Goal: Information Seeking & Learning: Learn about a topic

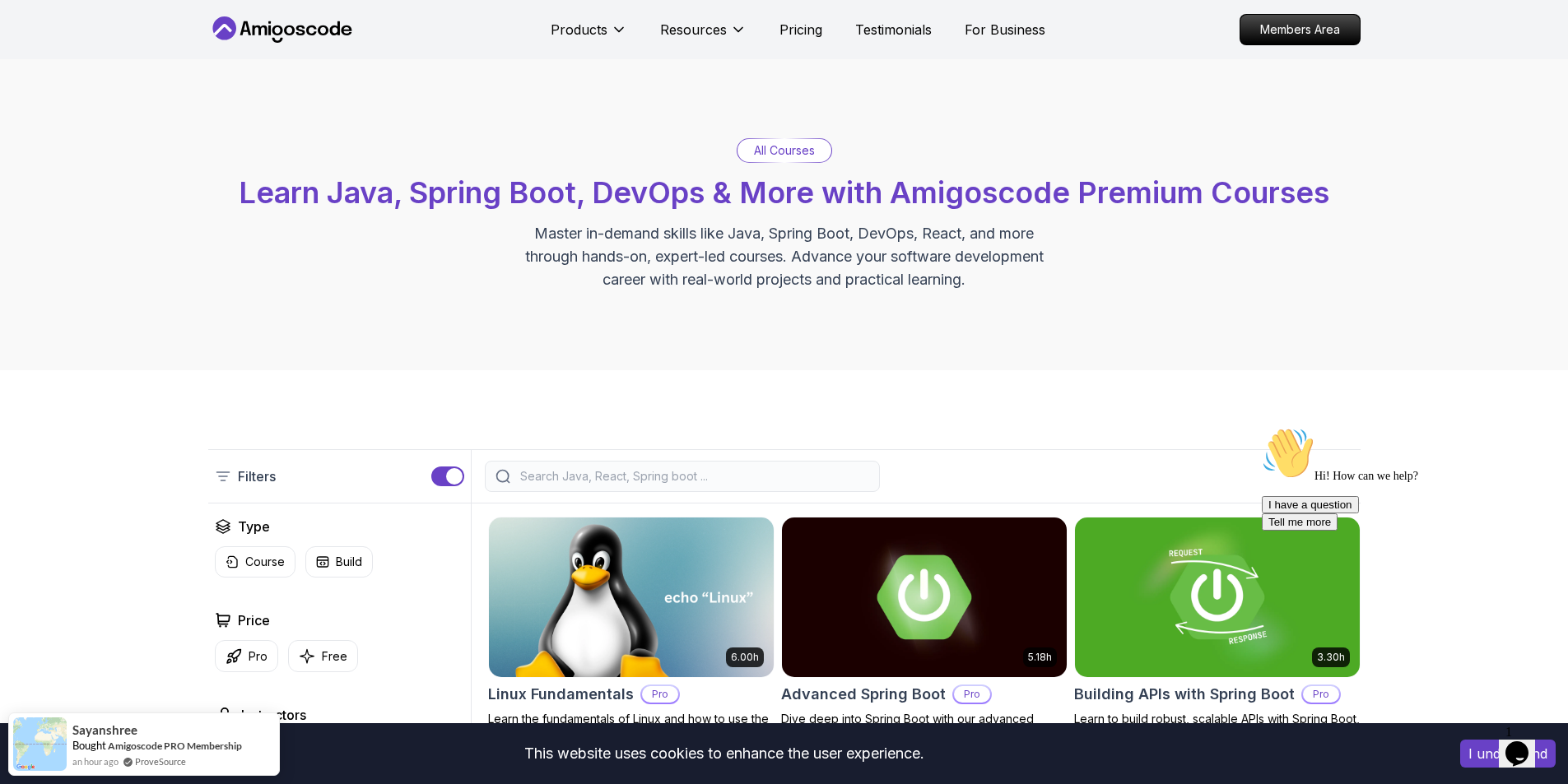
click at [683, 475] on input "search" at bounding box center [693, 476] width 352 height 16
type input "γ"
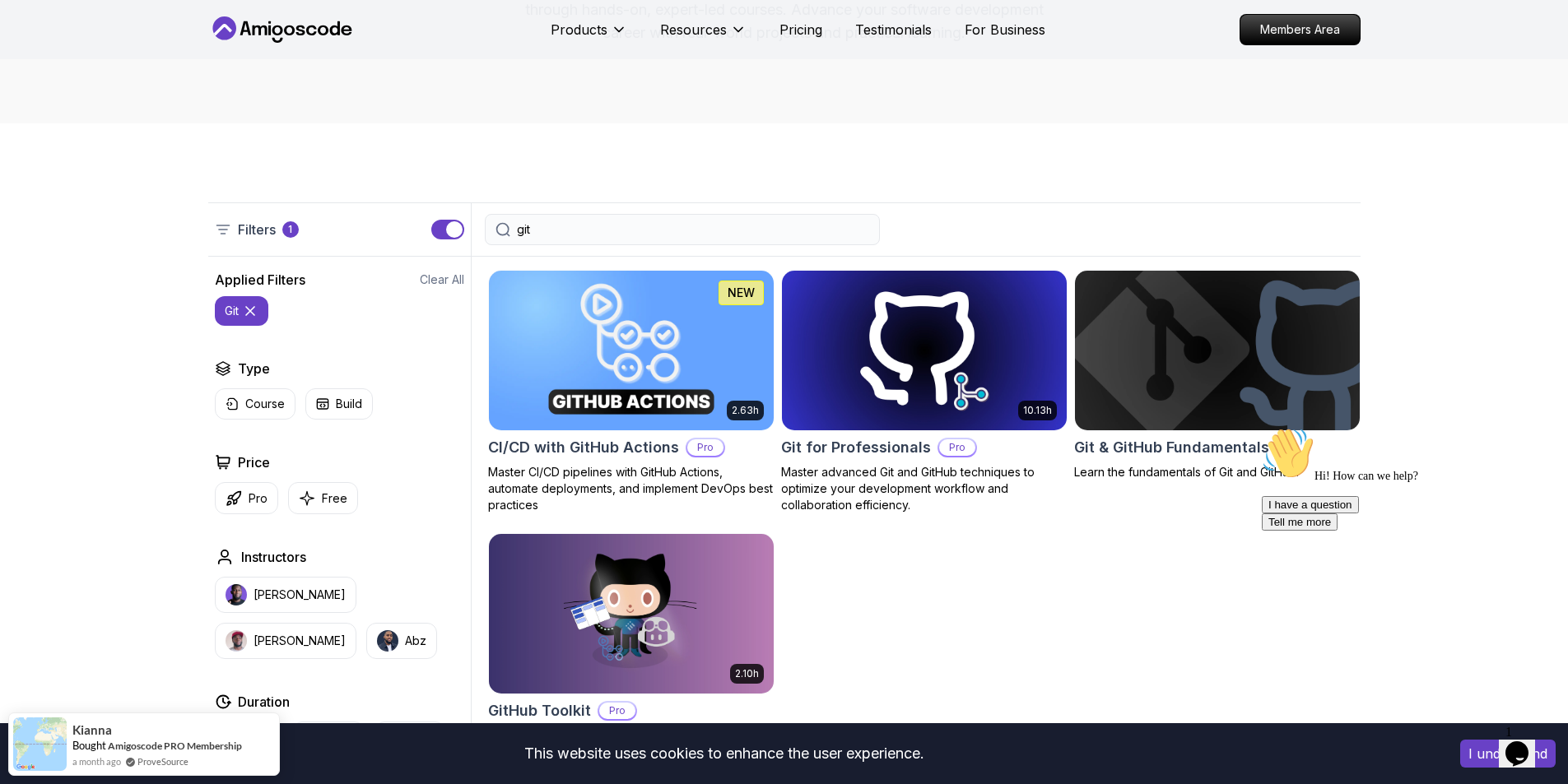
scroll to position [412, 0]
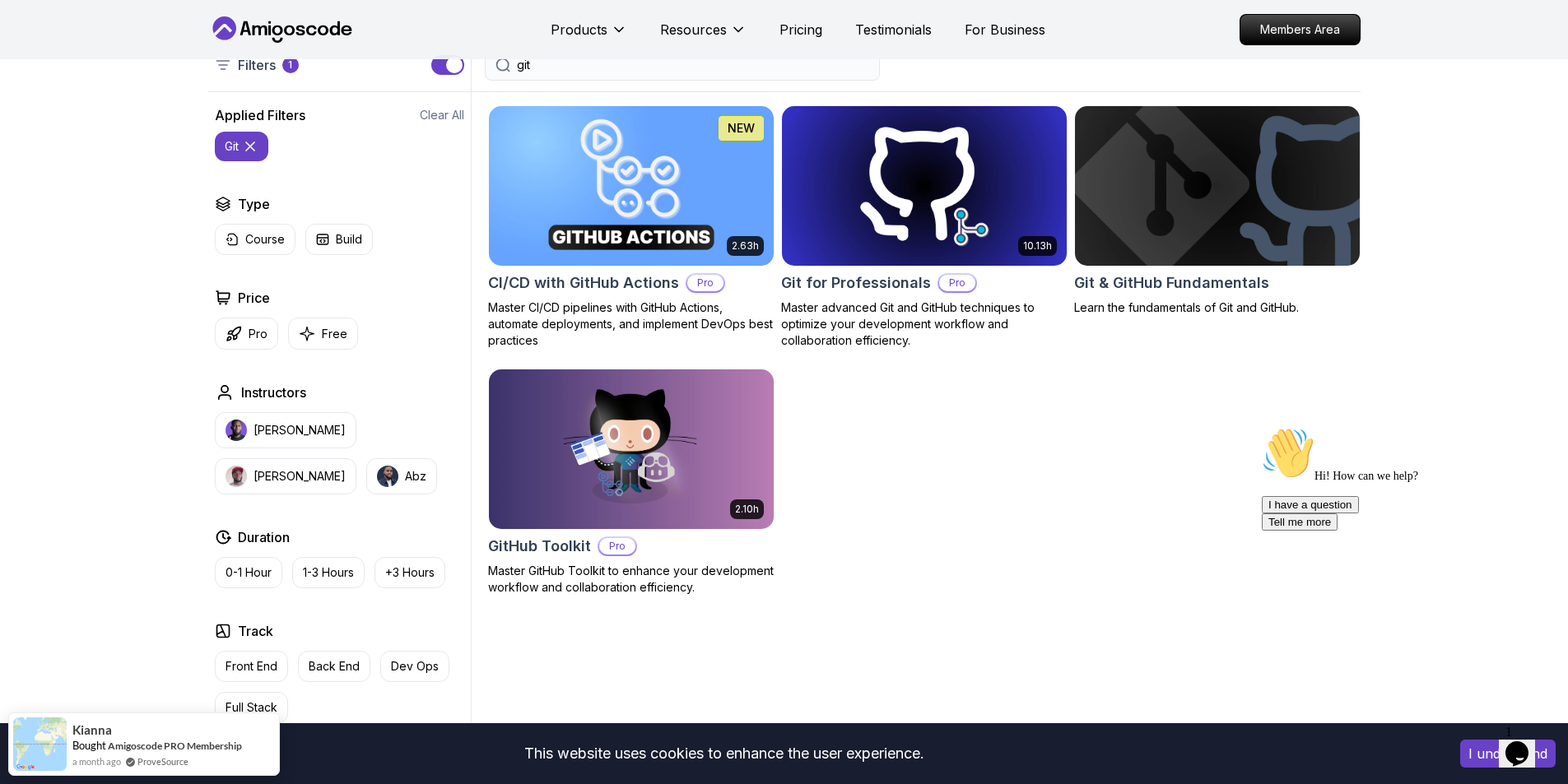
type input "git"
click at [1262, 427] on icon "Chat attention grabber" at bounding box center [1262, 427] width 0 height 0
click at [1527, 741] on icon "Chat widget" at bounding box center [1517, 753] width 23 height 25
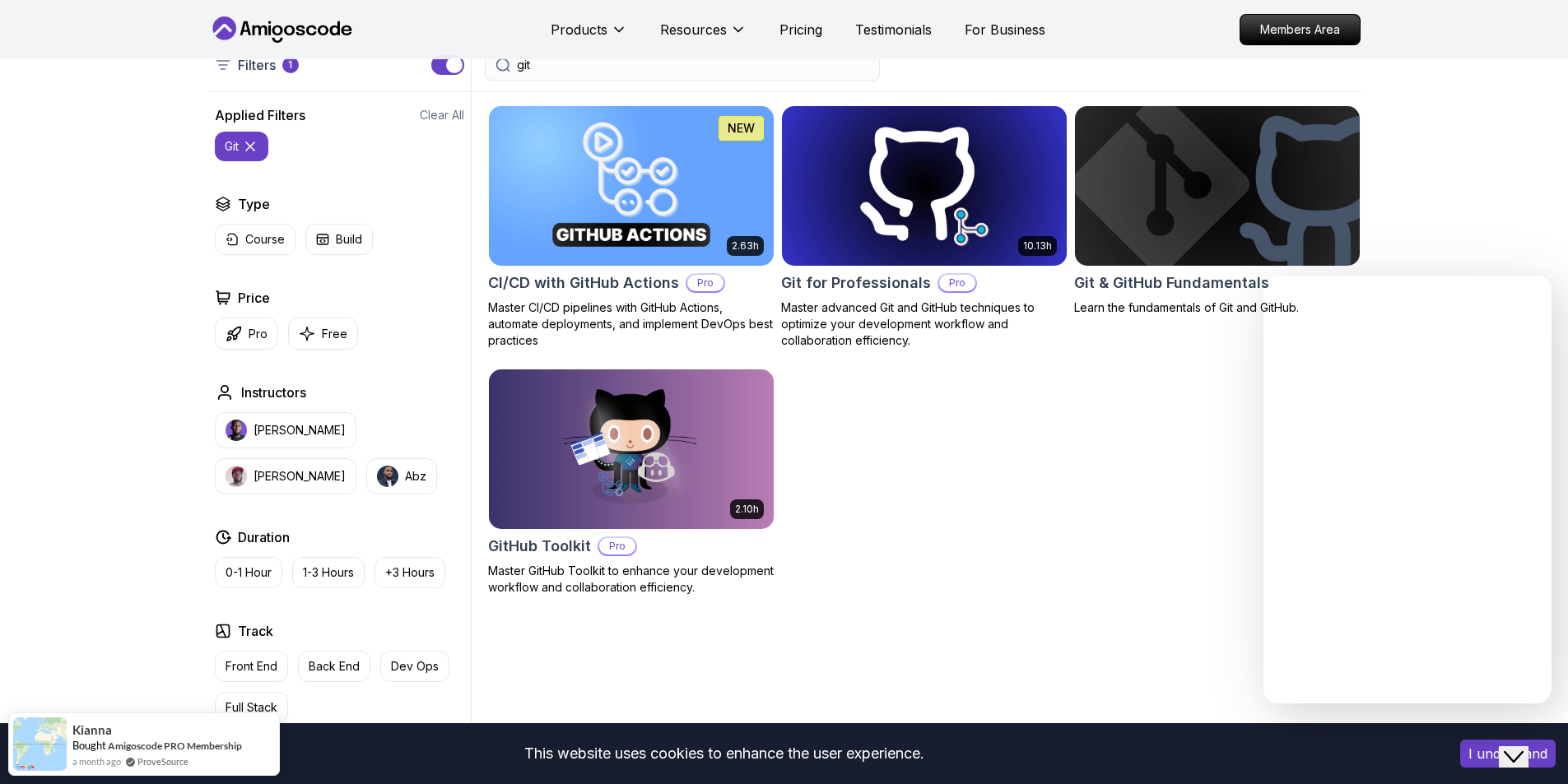
click at [1523, 747] on icon "Close Chat This icon closes the chat window." at bounding box center [1513, 757] width 20 height 20
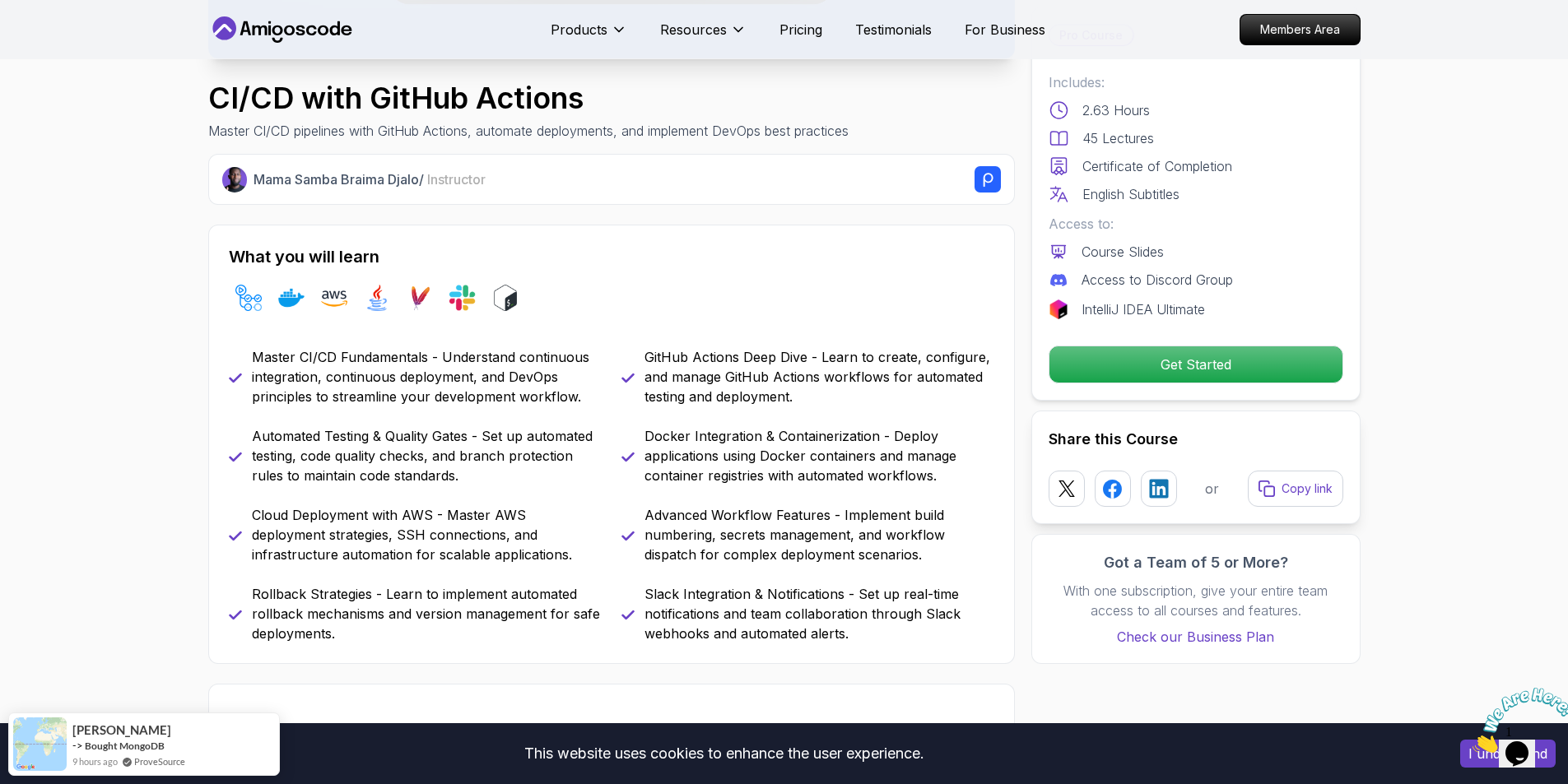
scroll to position [500, 0]
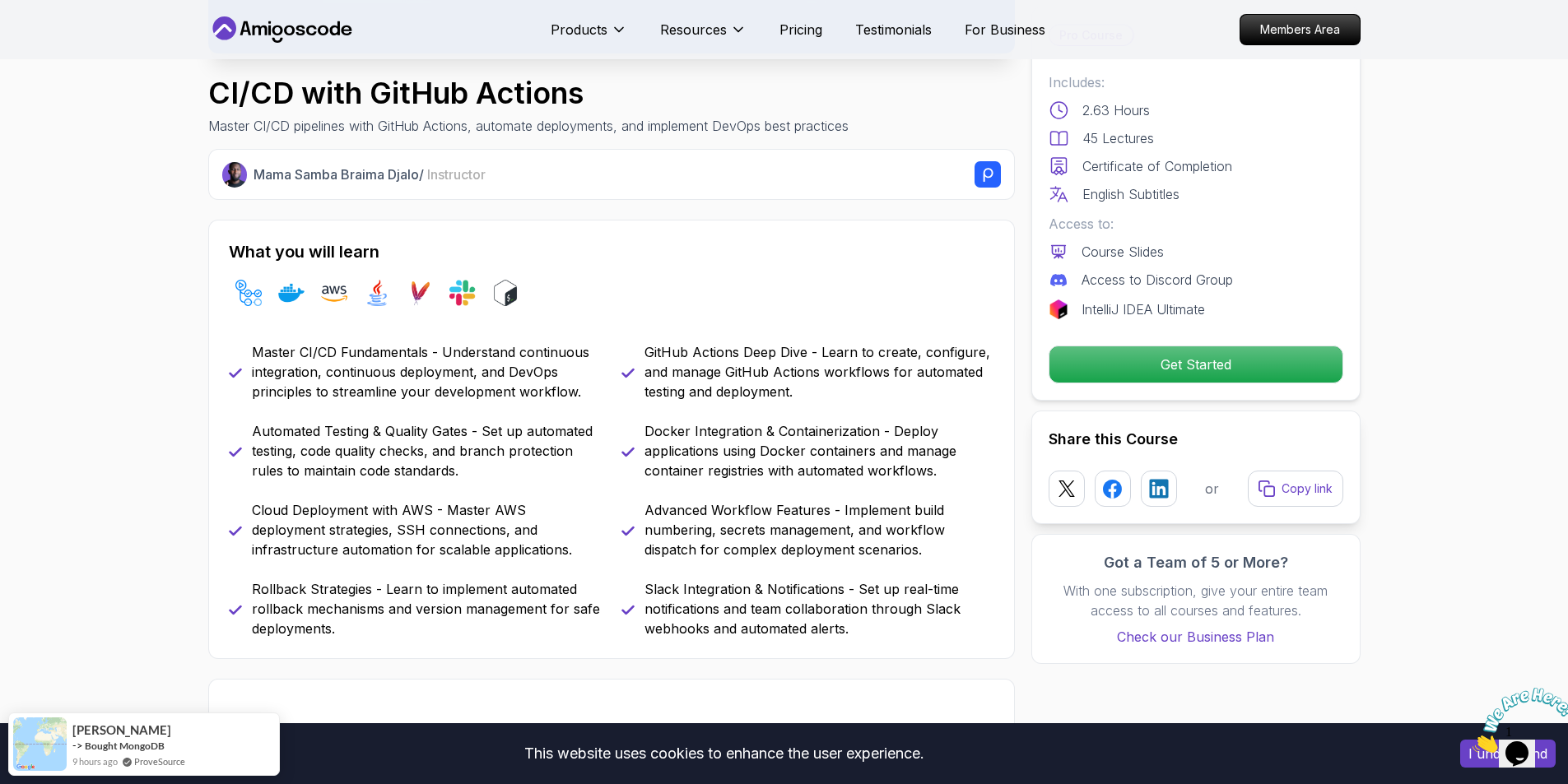
drag, startPoint x: 708, startPoint y: 322, endPoint x: 723, endPoint y: 343, distance: 25.8
drag, startPoint x: 723, startPoint y: 343, endPoint x: 694, endPoint y: 342, distance: 29.0
click at [694, 342] on p "GitHub Actions Deep Dive - Learn to create, configure, and manage GitHub Action…" at bounding box center [820, 370] width 350 height 59
drag, startPoint x: 985, startPoint y: 173, endPoint x: 772, endPoint y: 252, distance: 227.2
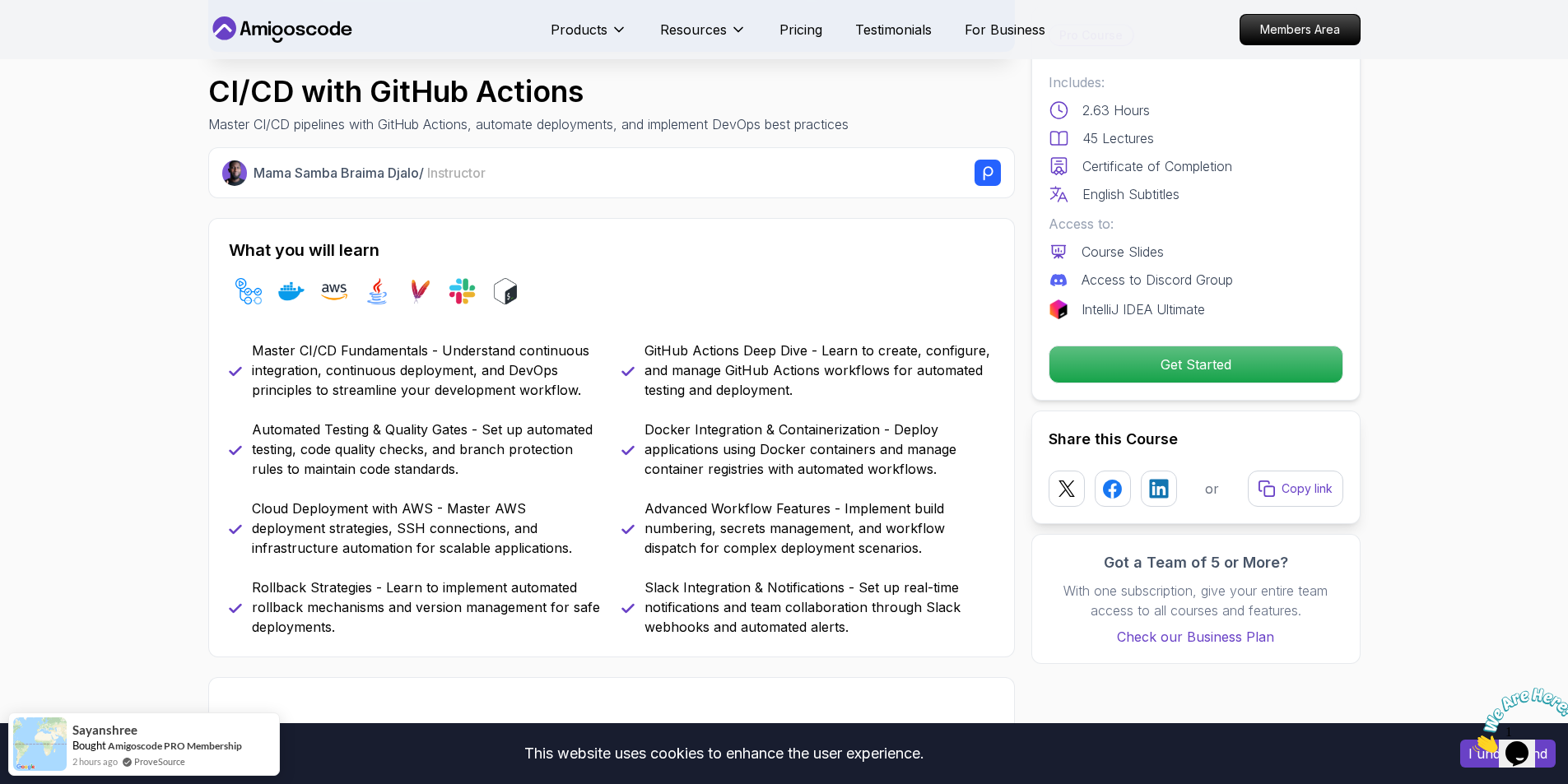
click at [772, 252] on h2 "What you will learn" at bounding box center [611, 250] width 766 height 23
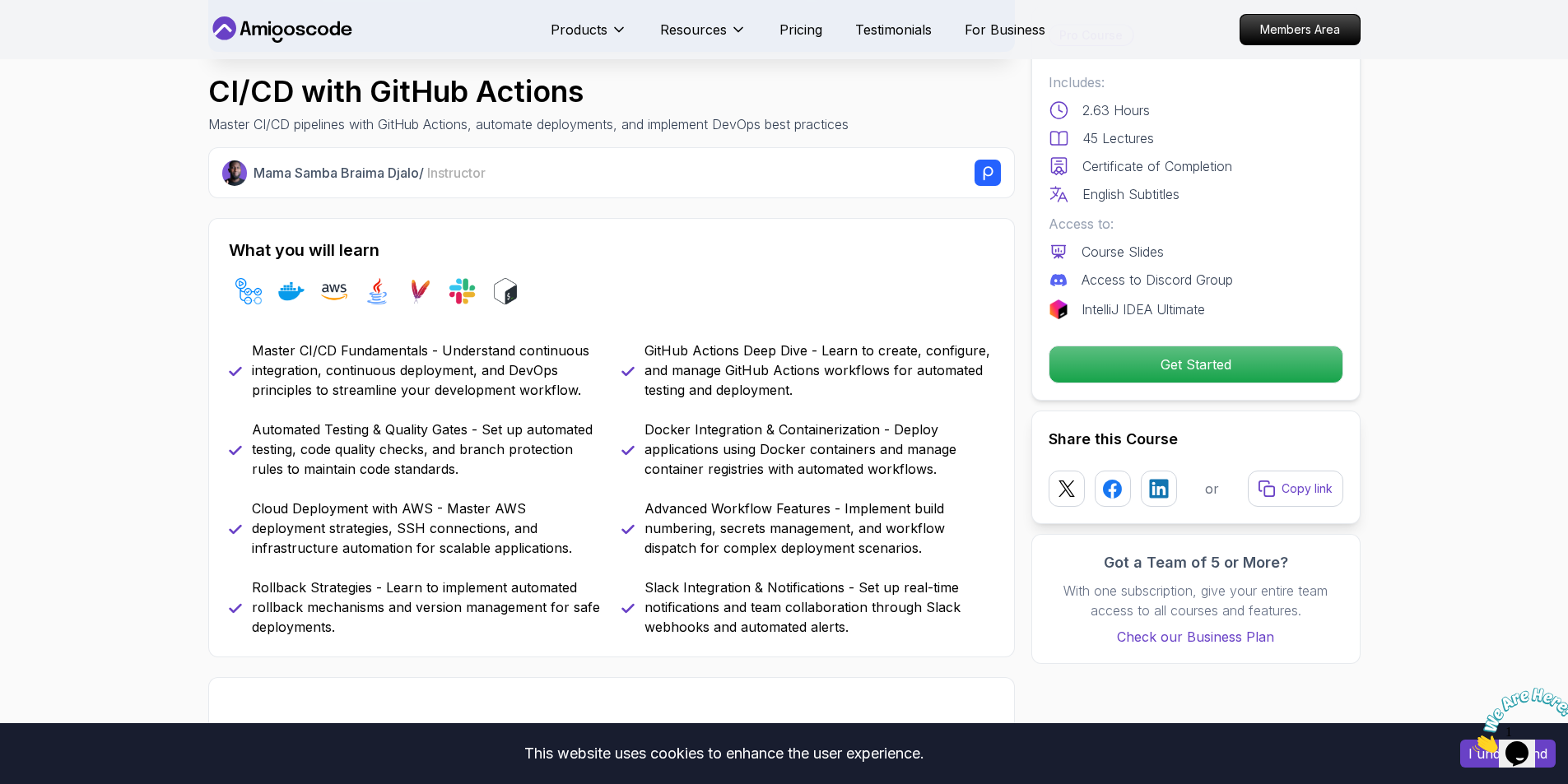
click at [1473, 741] on icon "Close" at bounding box center [1473, 748] width 0 height 14
drag, startPoint x: 837, startPoint y: 548, endPoint x: 780, endPoint y: 538, distance: 57.9
click at [780, 538] on p "Advanced Workflow Features - Implement build numbering, secrets management, and…" at bounding box center [820, 528] width 350 height 59
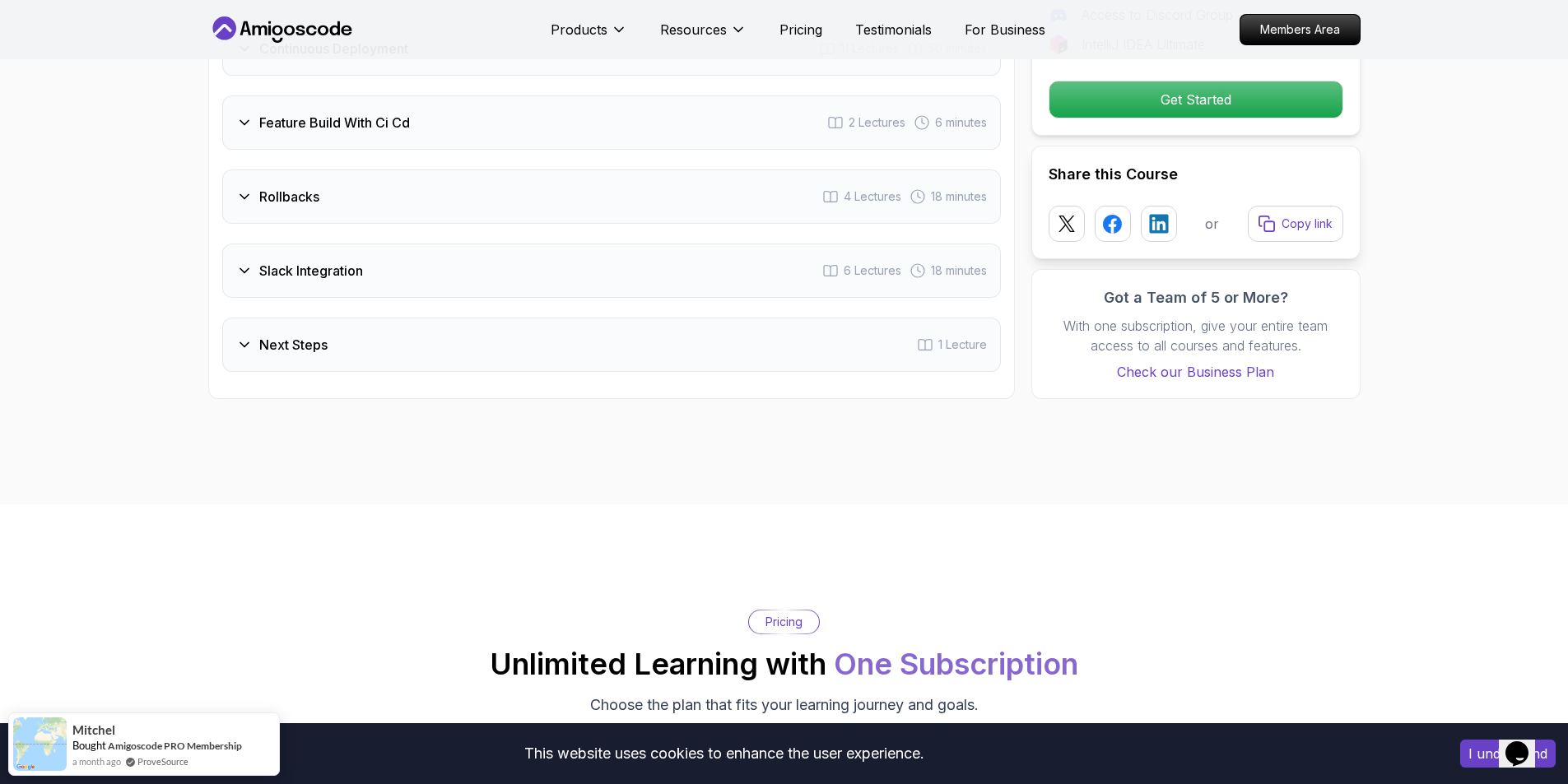
scroll to position [3005, 0]
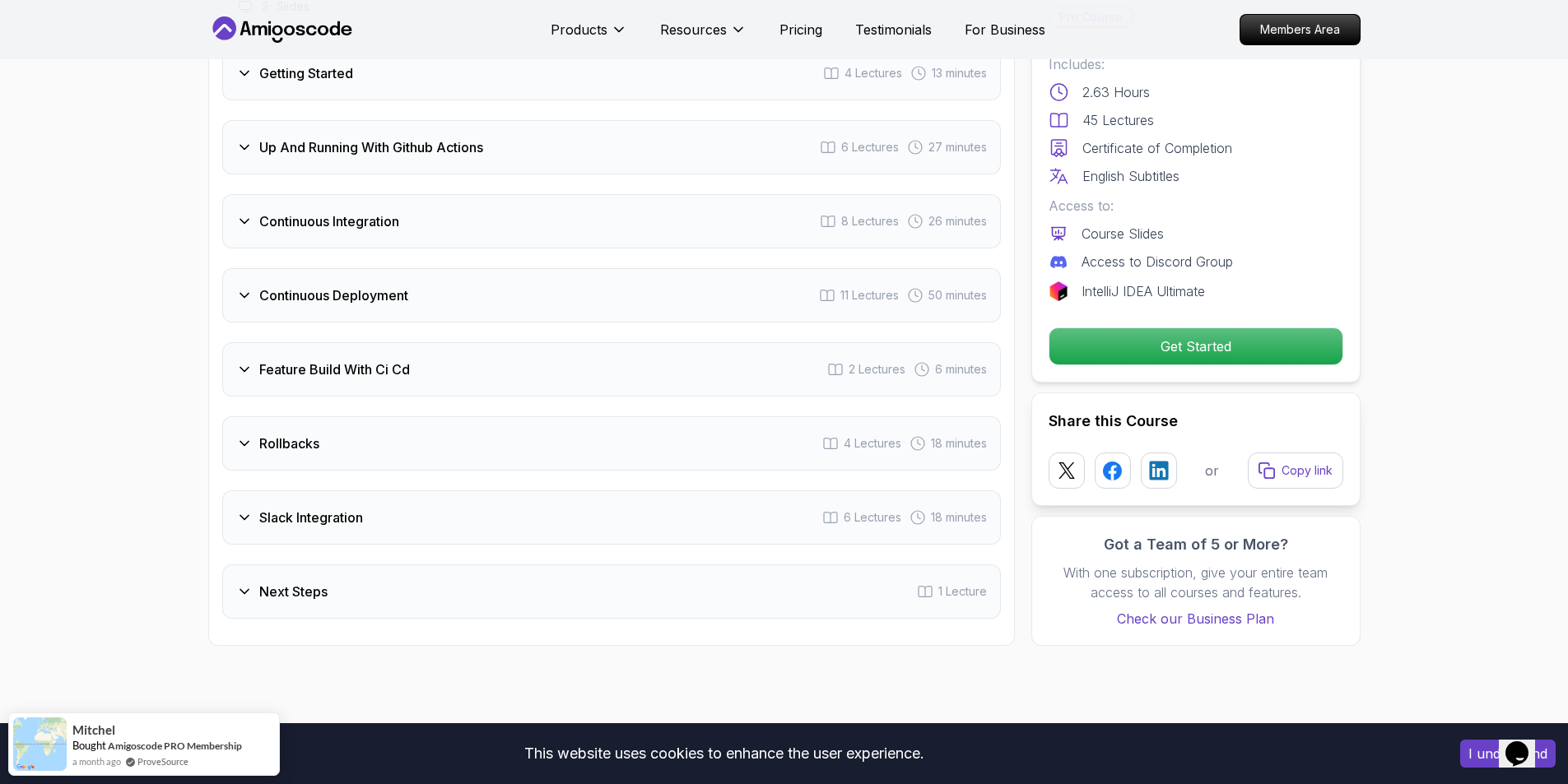
click at [265, 538] on div "Slack Integration 6 Lectures 18 minutes" at bounding box center [611, 517] width 778 height 54
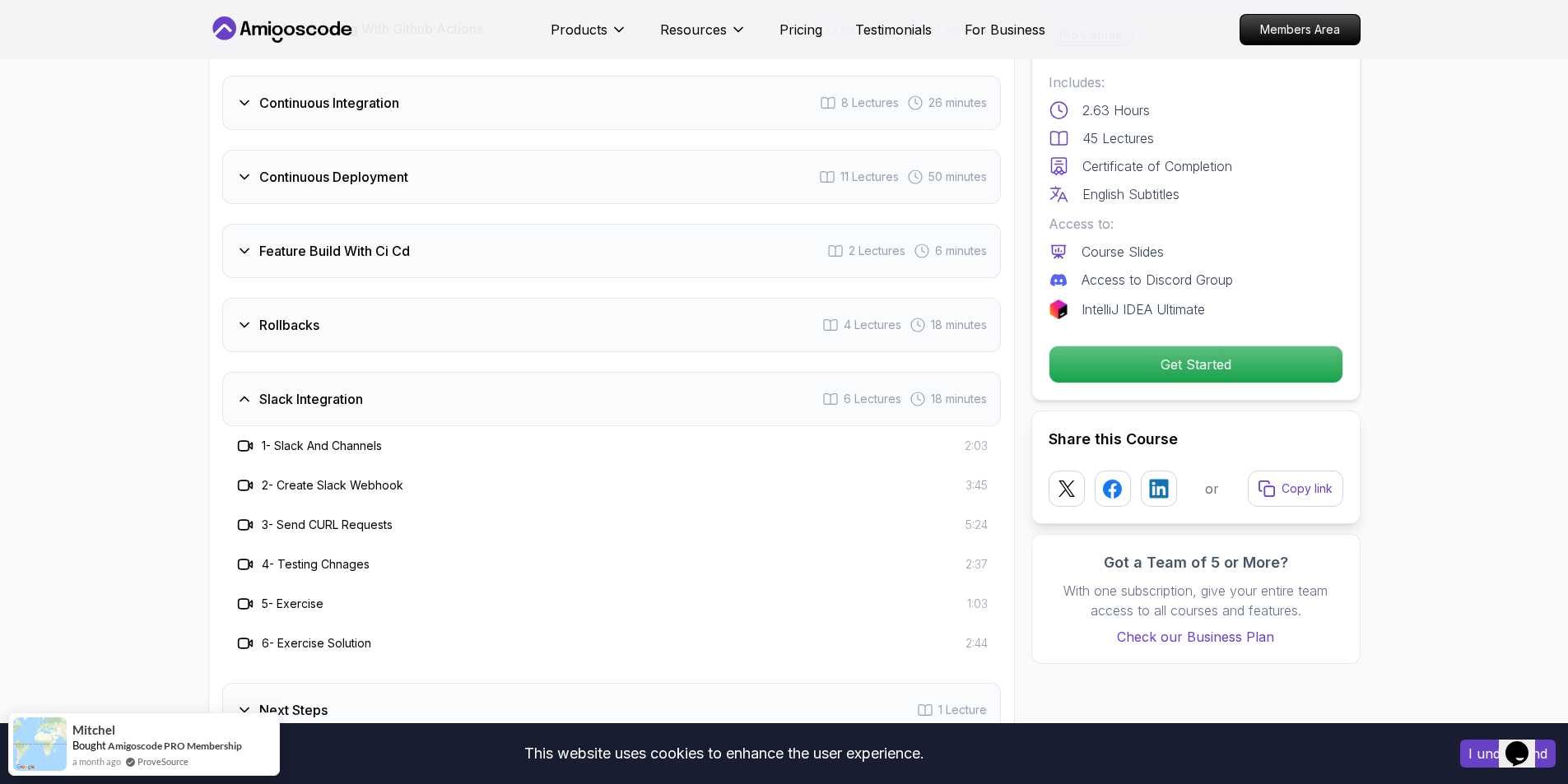
click at [318, 415] on div "Slack Integration 6 Lectures 18 minutes" at bounding box center [611, 399] width 778 height 54
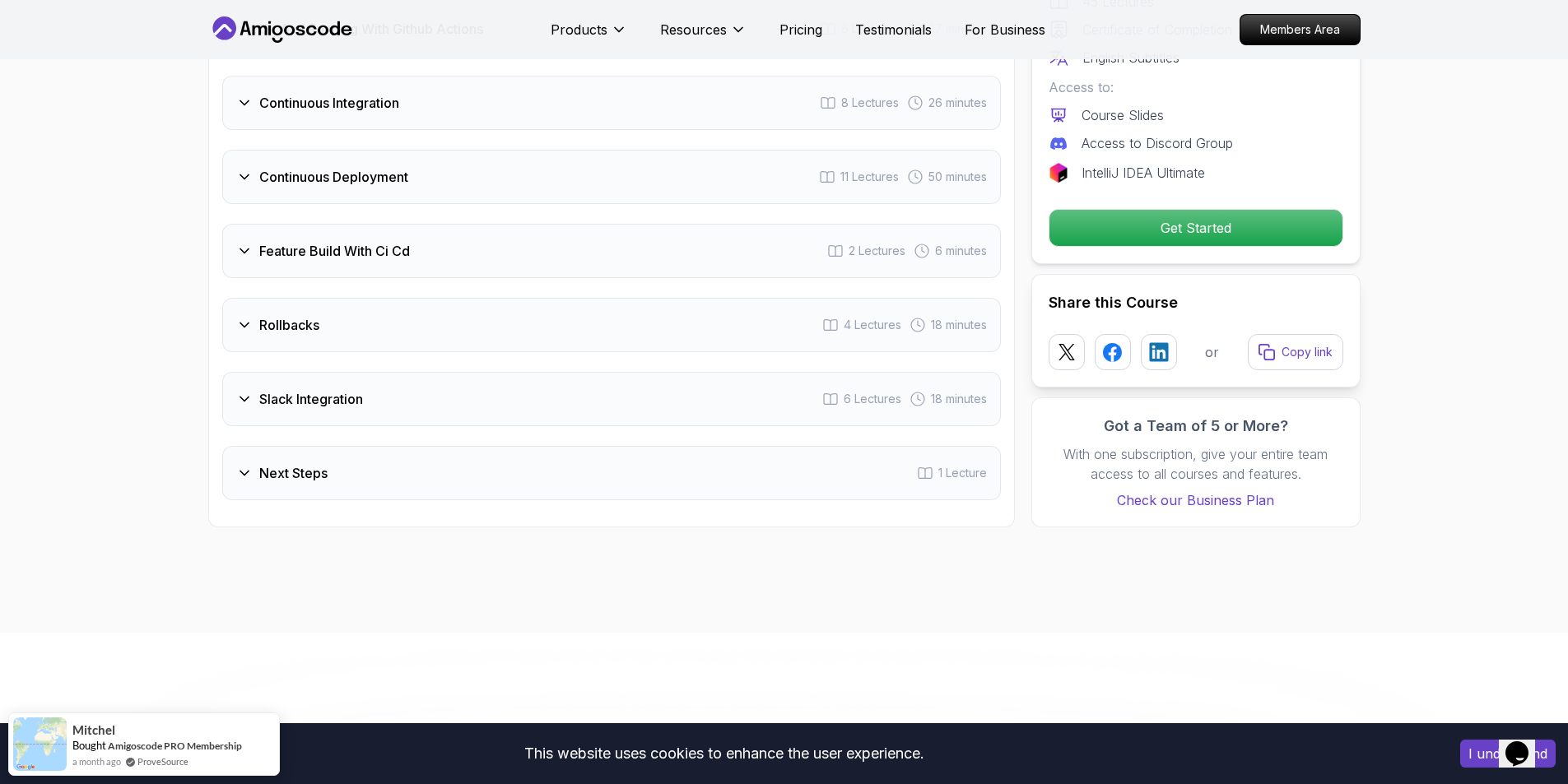
scroll to position [2923, 0]
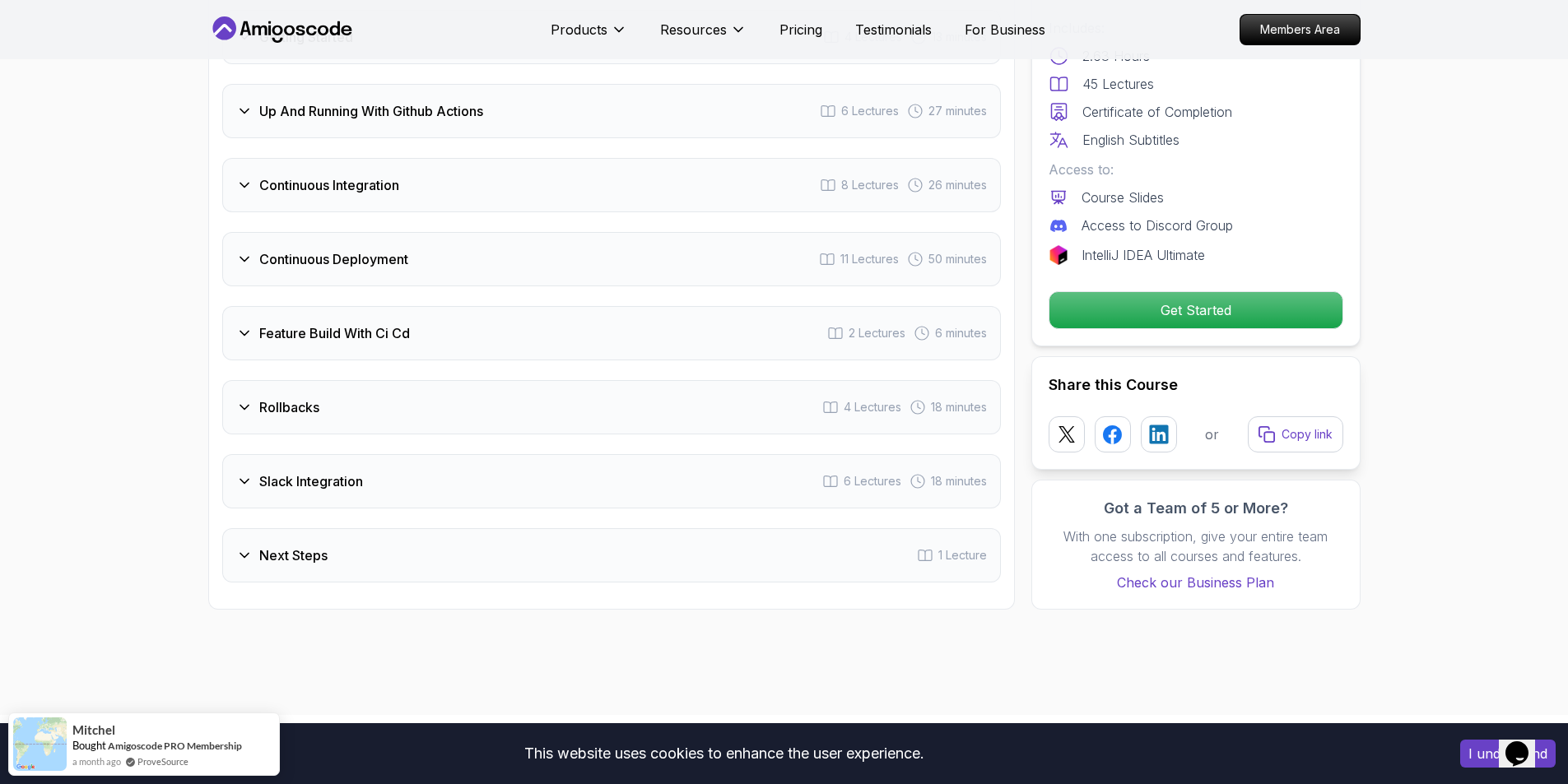
click at [379, 278] on div "Continuous Deployment 11 Lectures 50 minutes" at bounding box center [611, 258] width 778 height 54
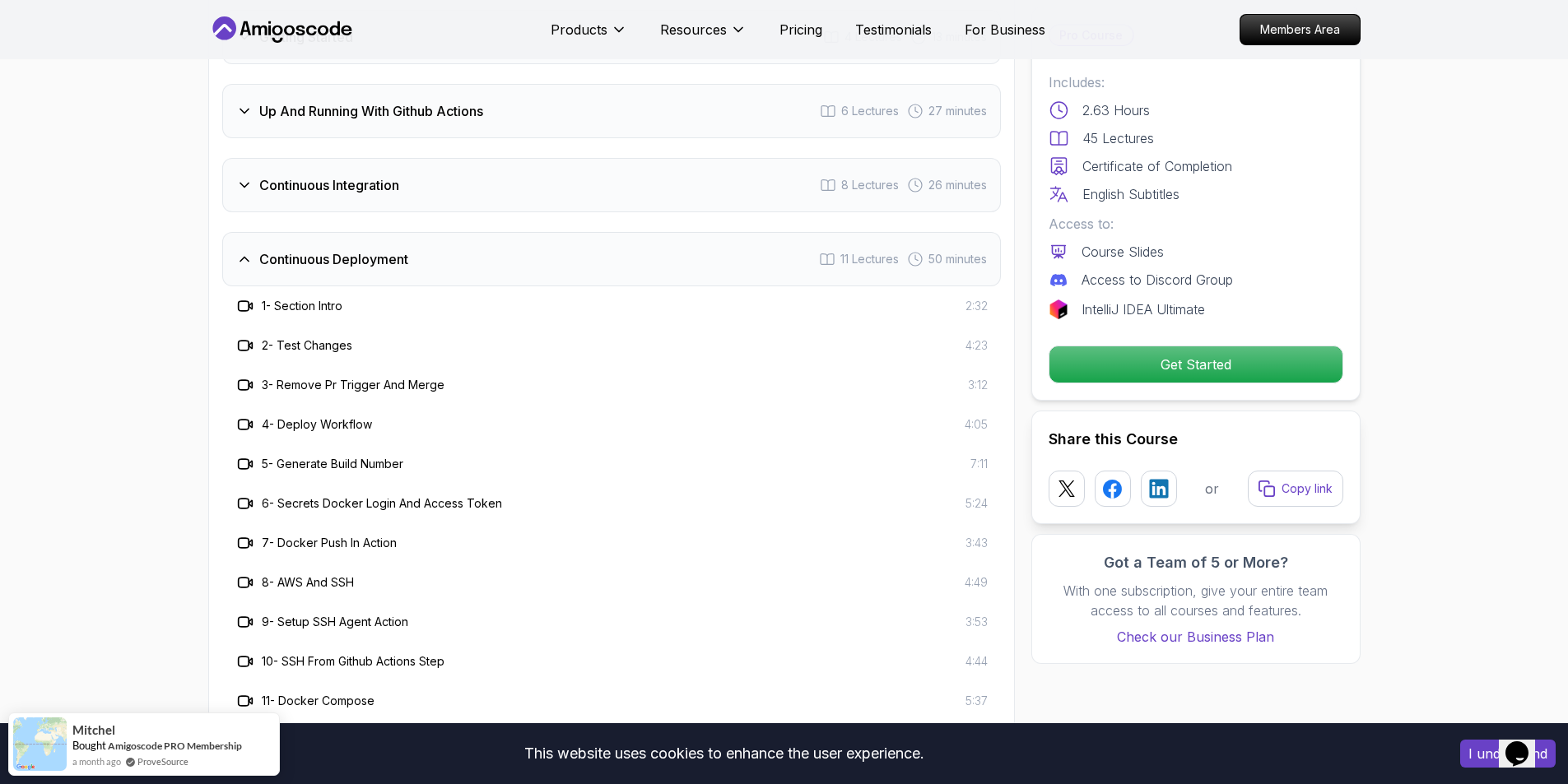
click at [379, 278] on div "Continuous Deployment 11 Lectures 50 minutes" at bounding box center [611, 258] width 778 height 54
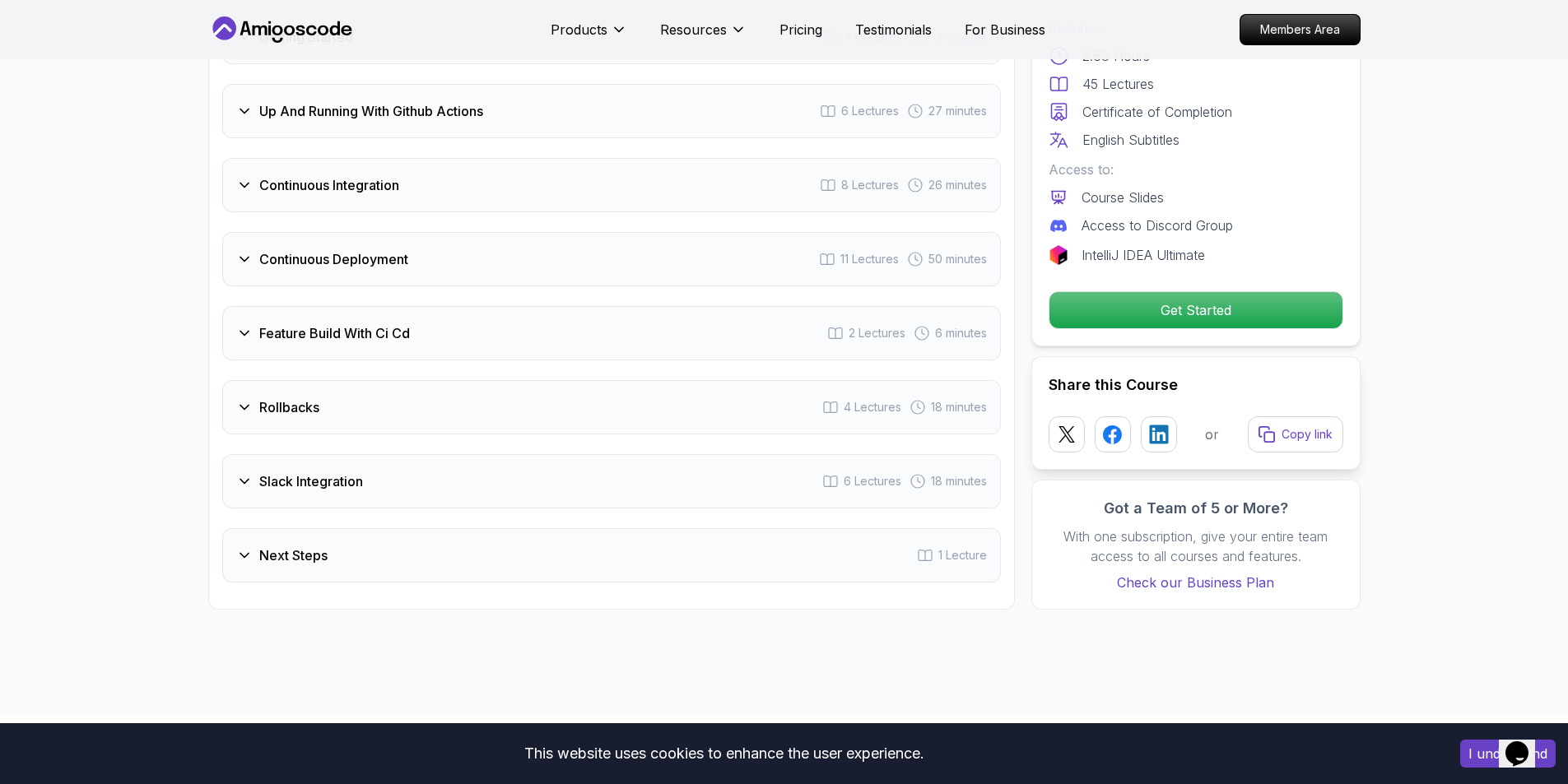
click at [371, 329] on h3 "Feature Build With Ci Cd" at bounding box center [335, 333] width 151 height 20
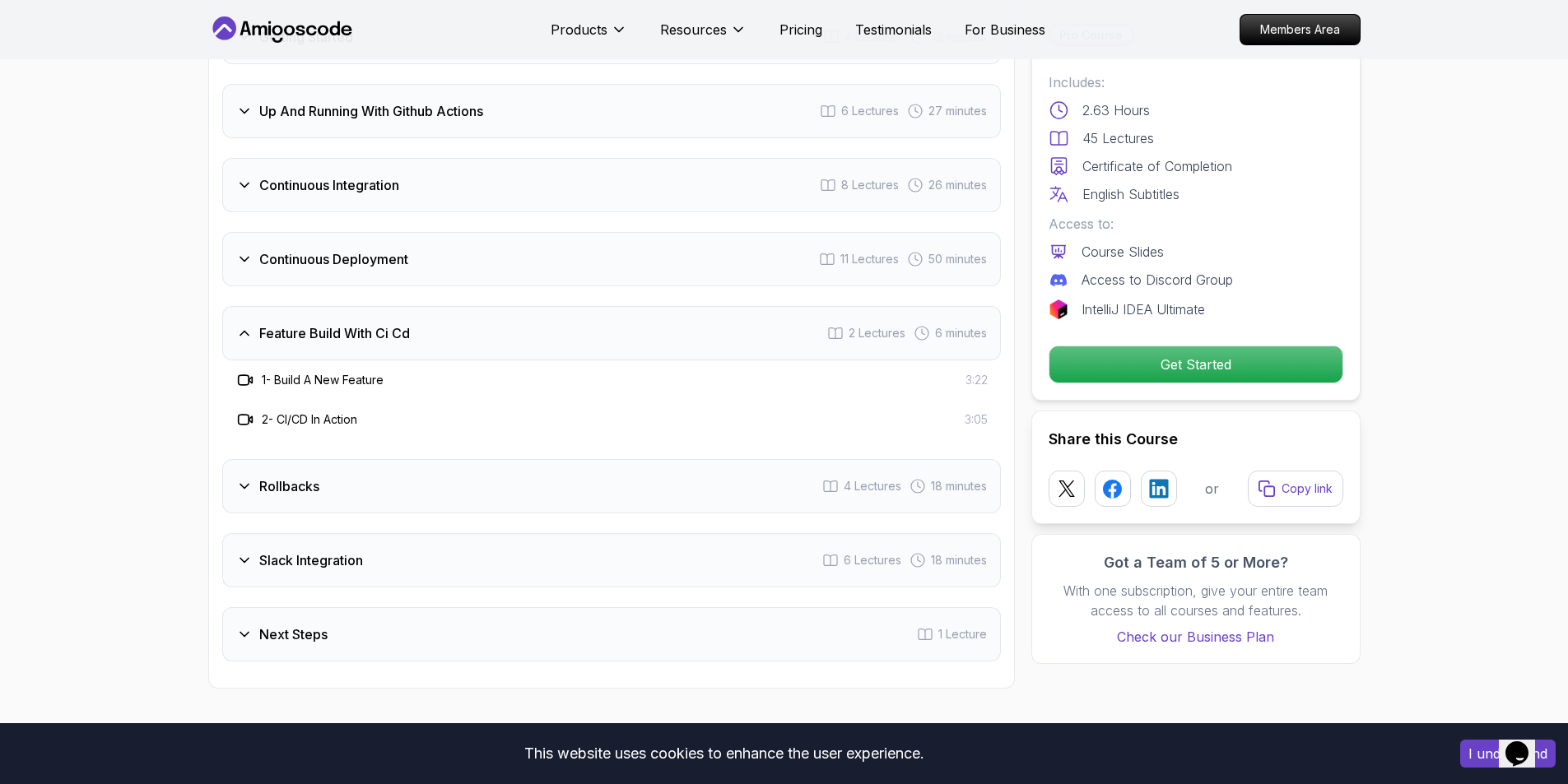
click at [371, 329] on h3 "Feature Build With Ci Cd" at bounding box center [335, 333] width 151 height 20
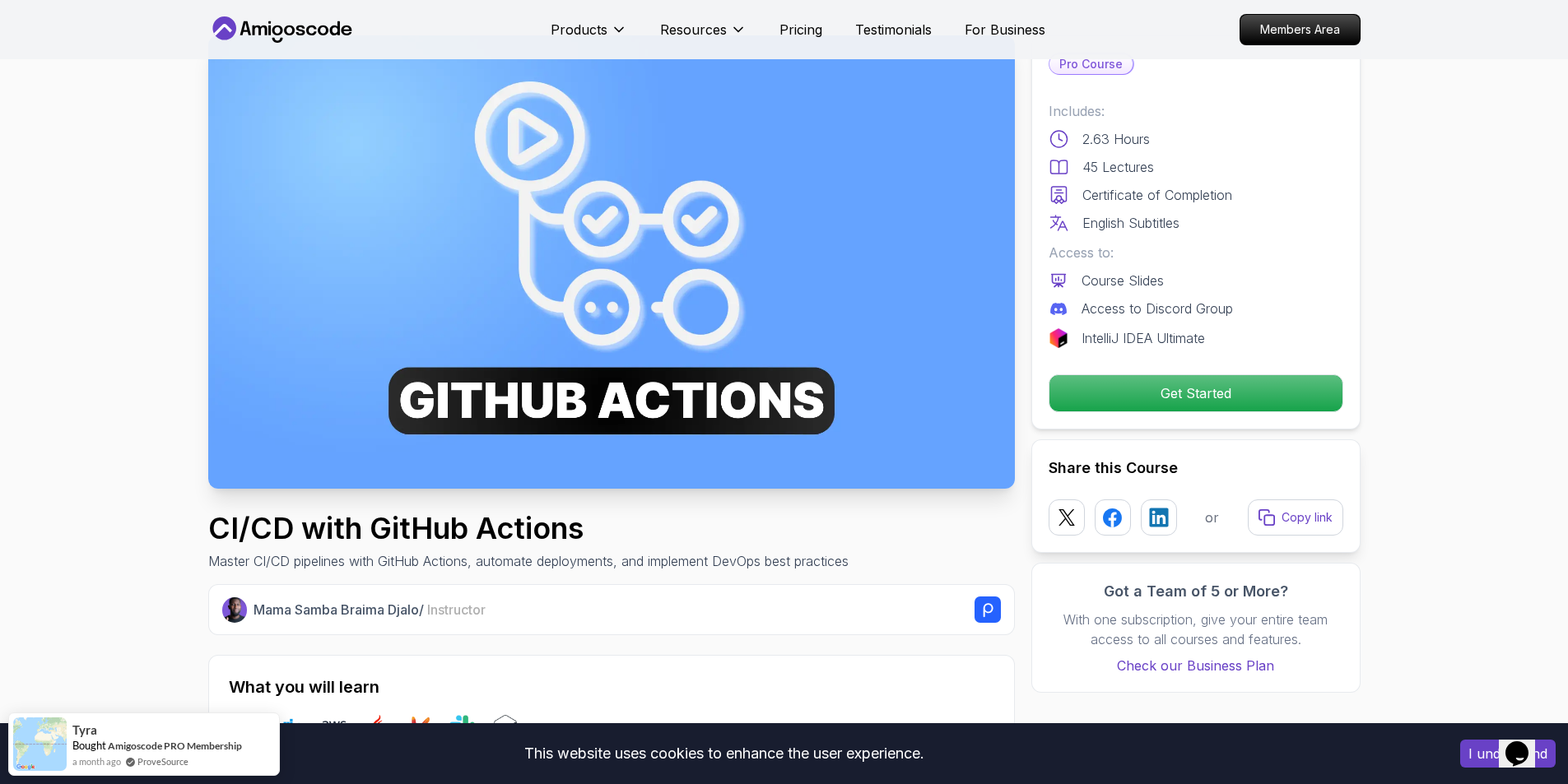
scroll to position [0, 0]
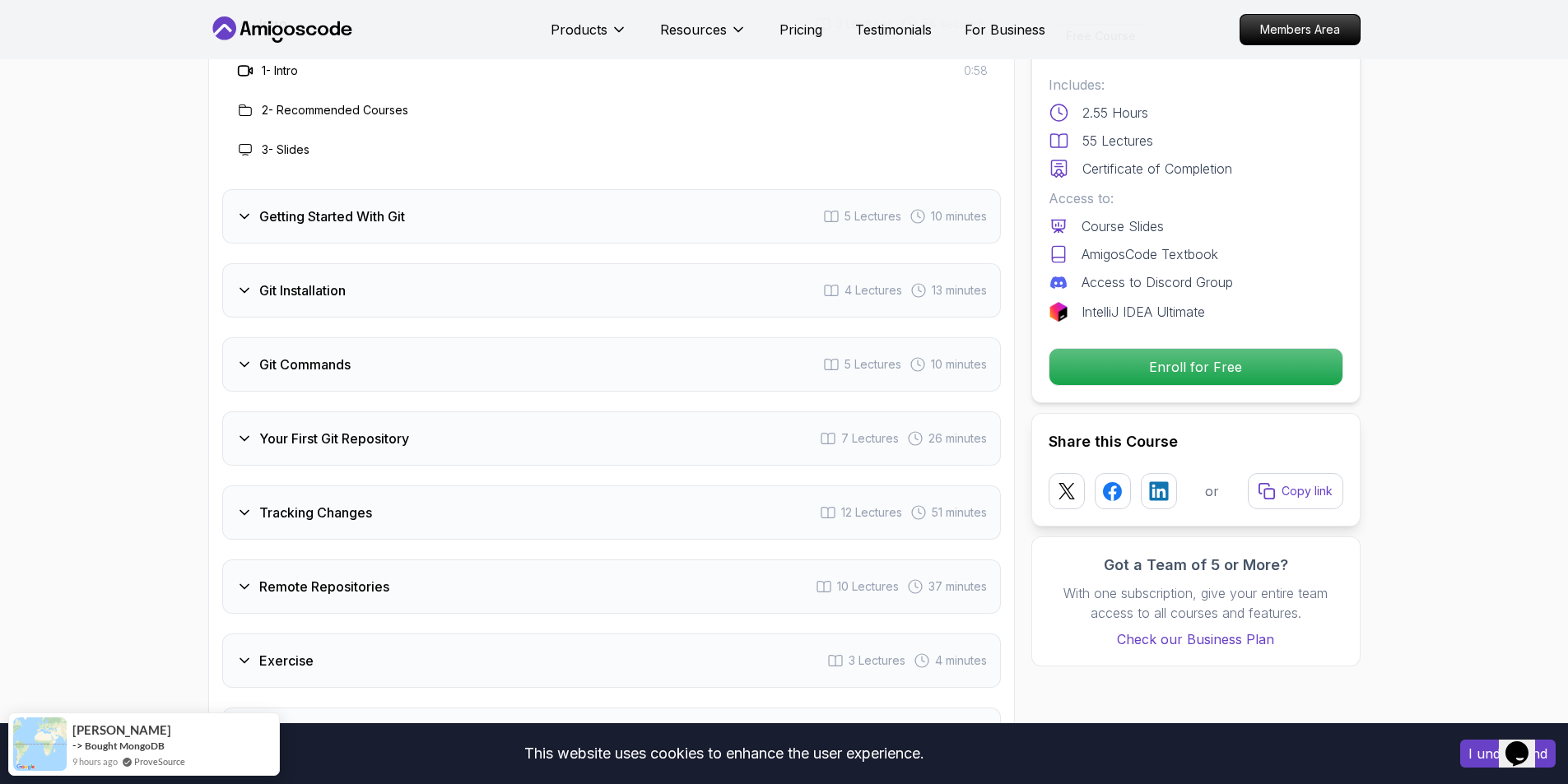
scroll to position [2386, 0]
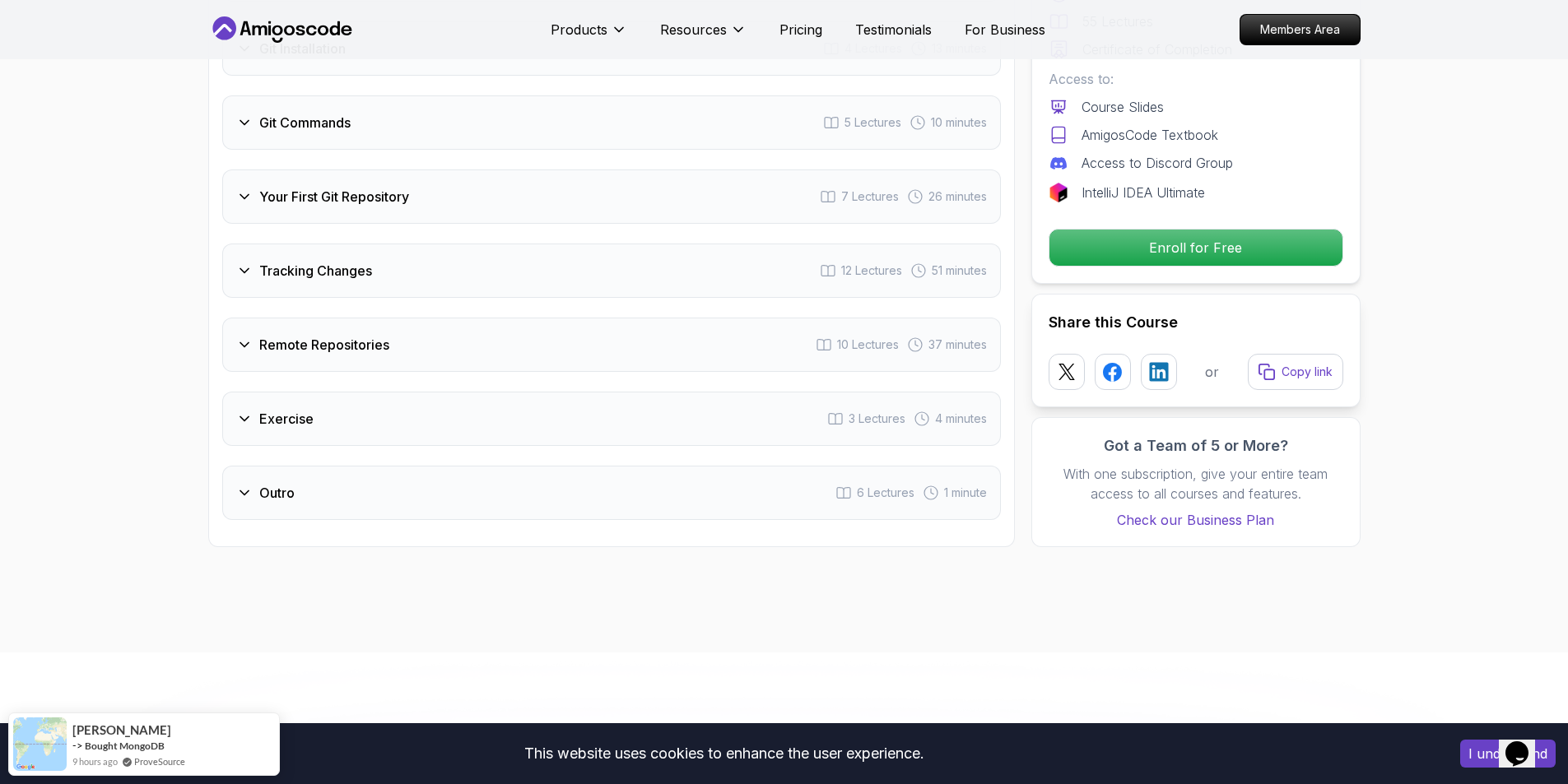
click at [1034, 259] on body "This website uses cookies to enhance the user experience. I understand Products…" at bounding box center [784, 692] width 1568 height 6156
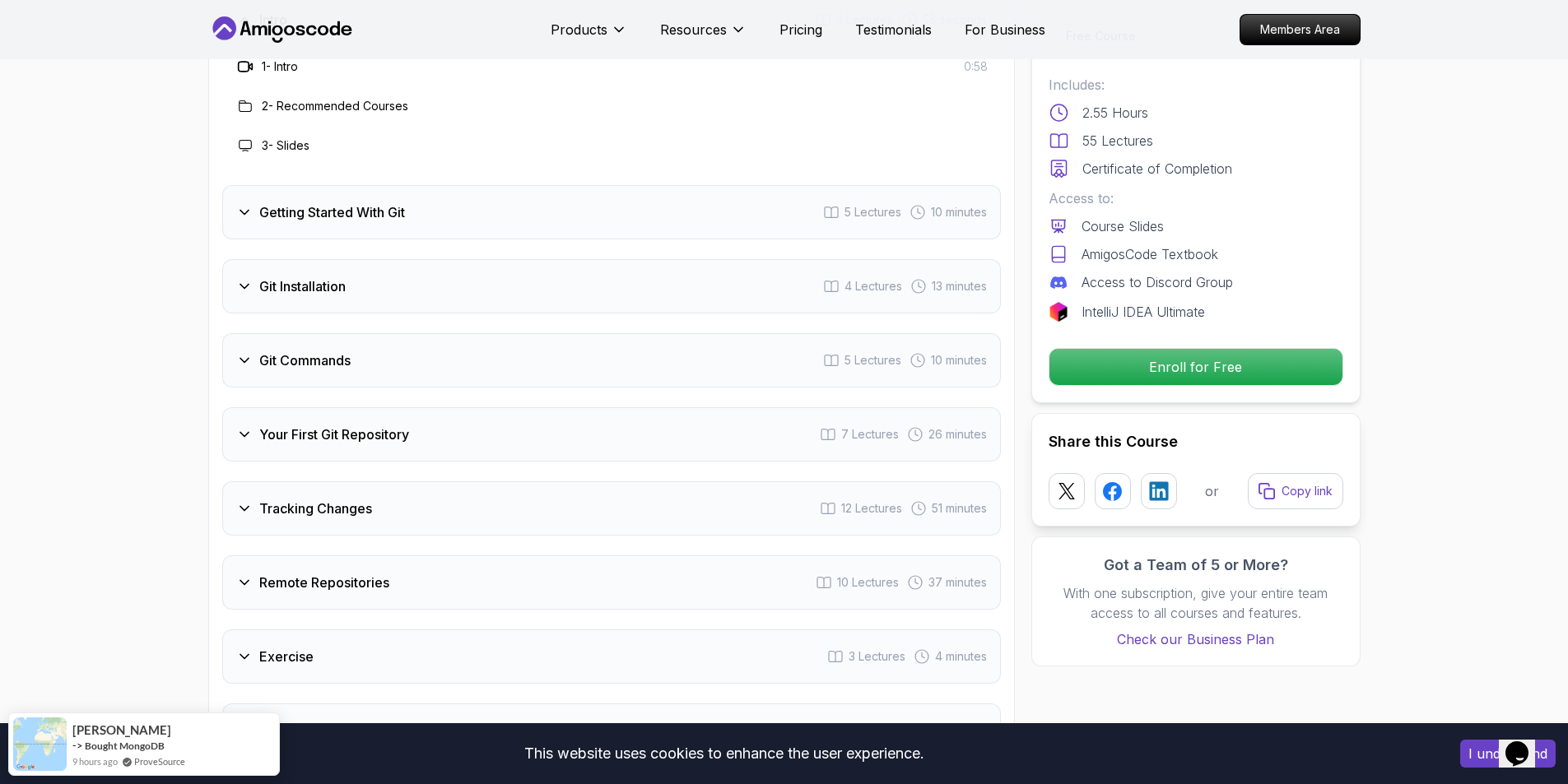
scroll to position [2139, 0]
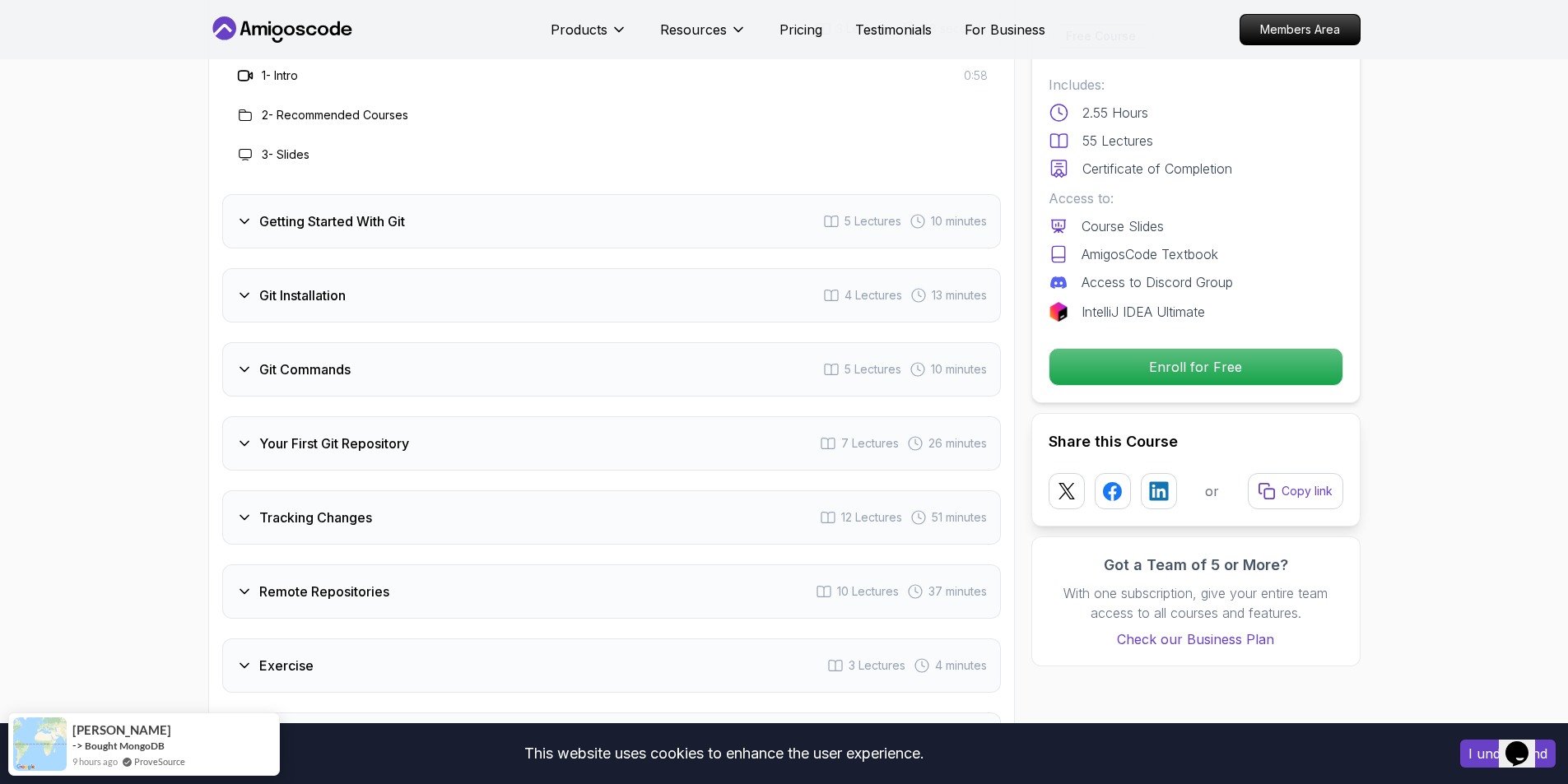
click at [337, 303] on h3 "Git Installation" at bounding box center [302, 295] width 86 height 20
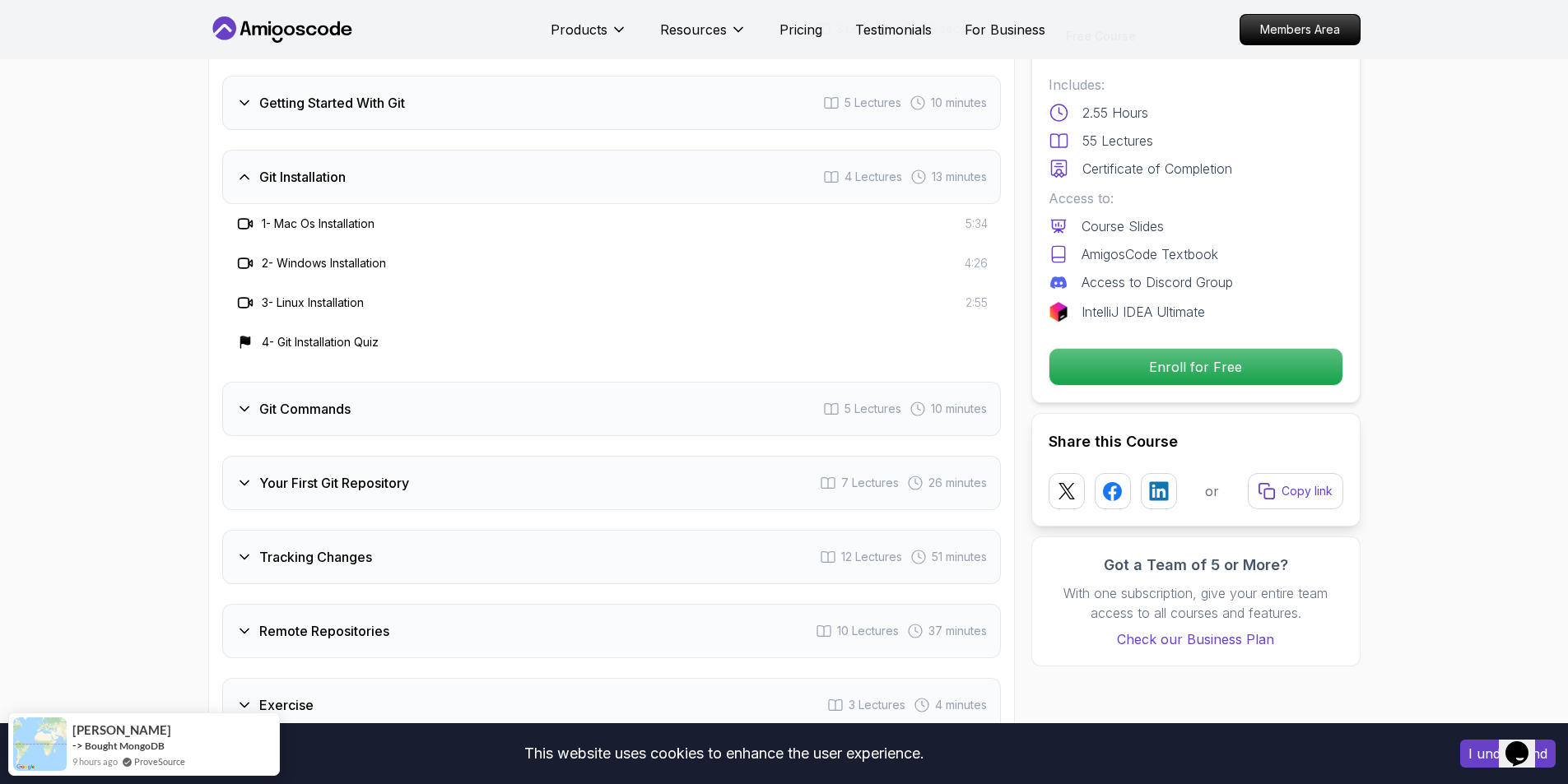
click at [326, 181] on h3 "Git Installation" at bounding box center [302, 176] width 86 height 20
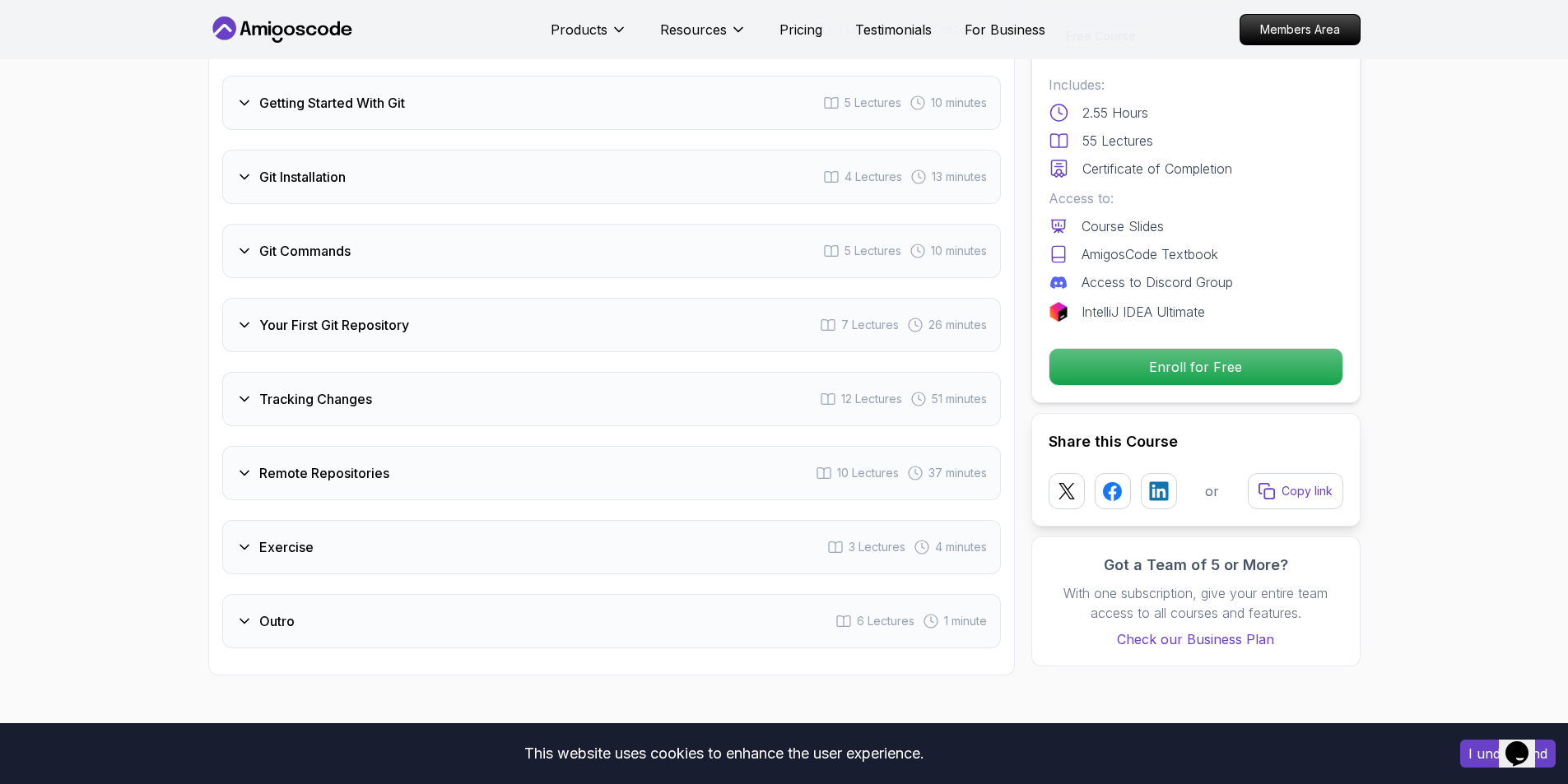
click at [318, 179] on h3 "Git Installation" at bounding box center [302, 176] width 86 height 20
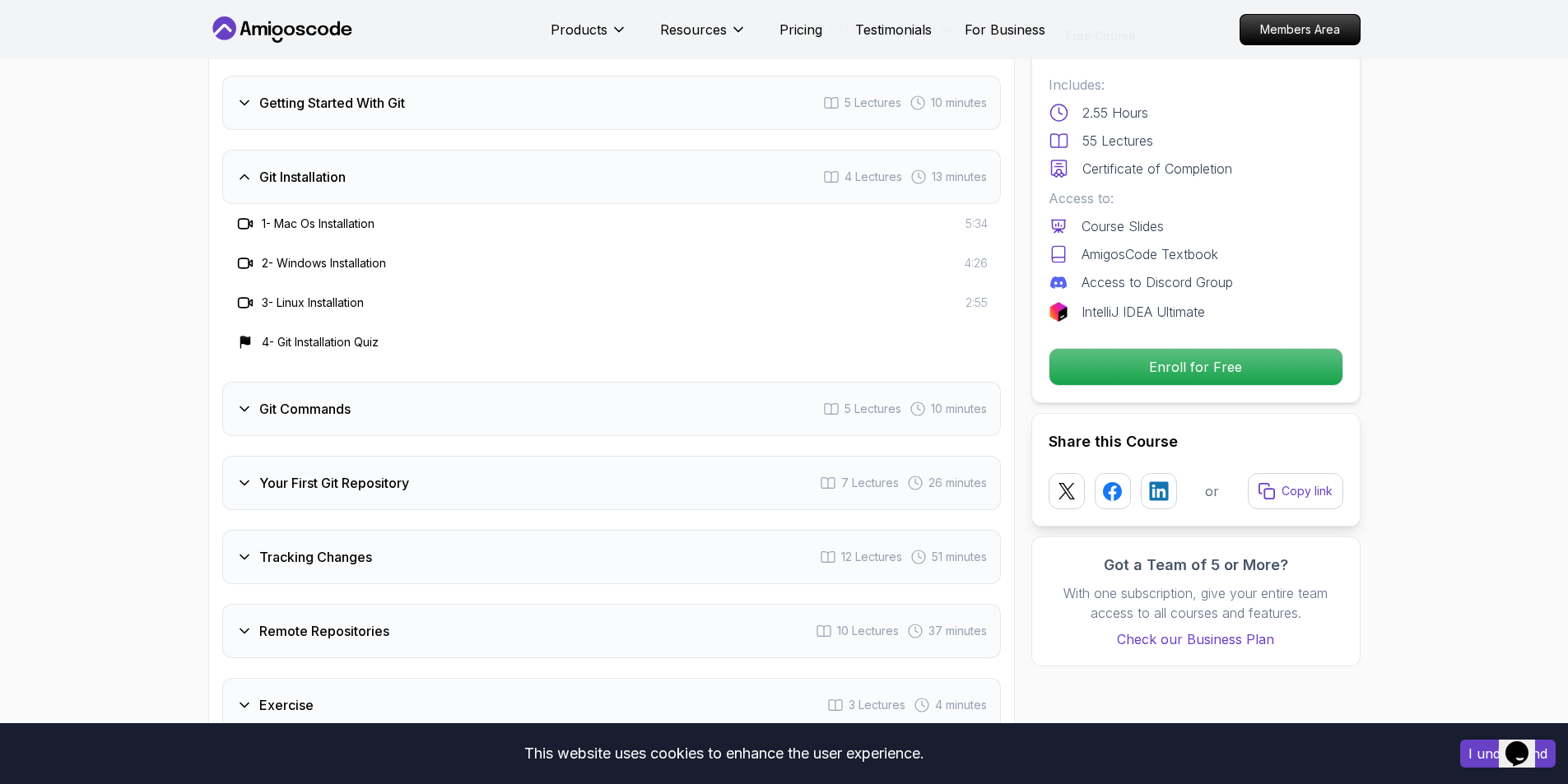
click at [318, 179] on h3 "Git Installation" at bounding box center [302, 176] width 86 height 20
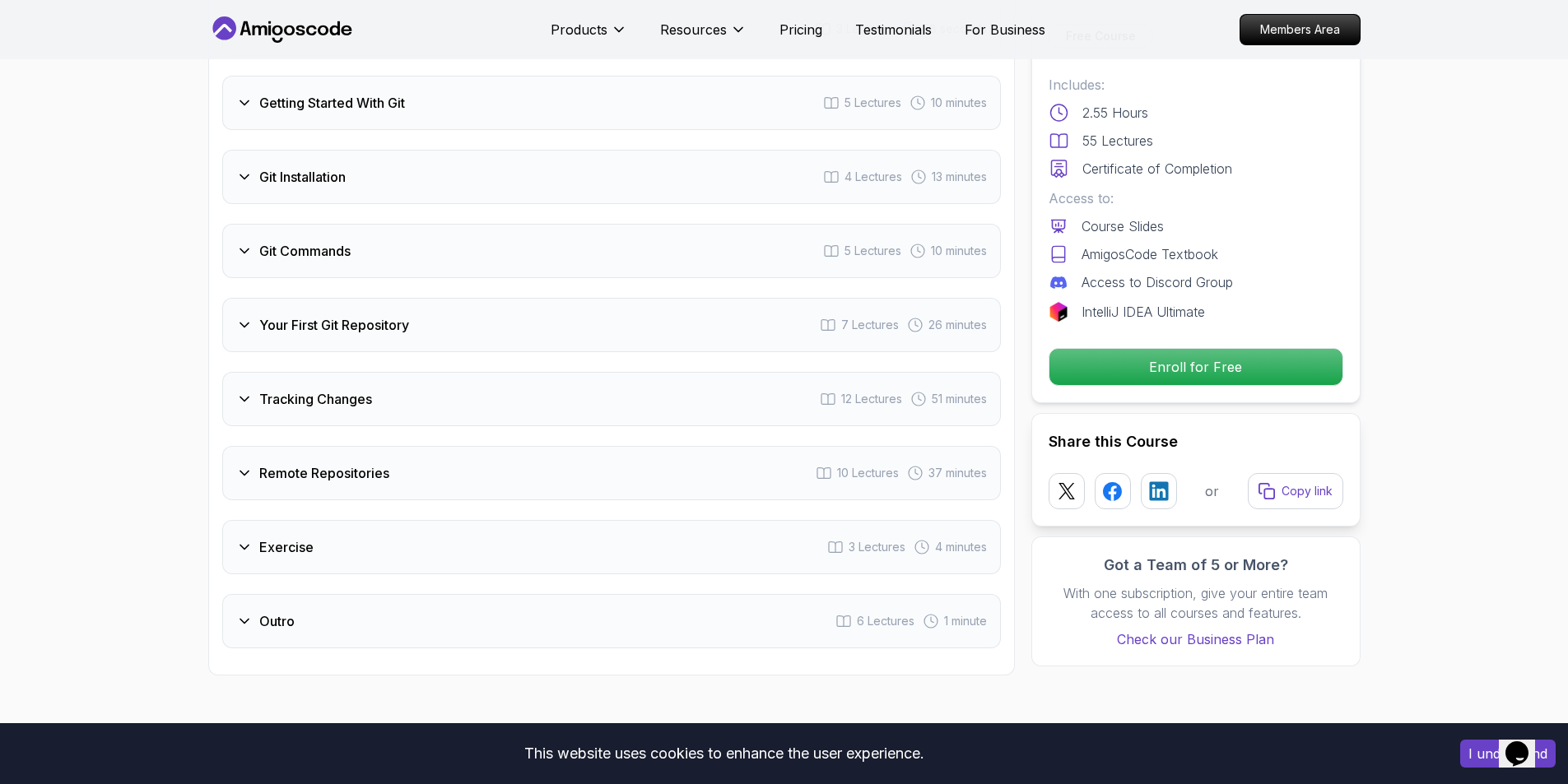
click at [330, 105] on h3 "Getting Started With Git" at bounding box center [332, 103] width 146 height 20
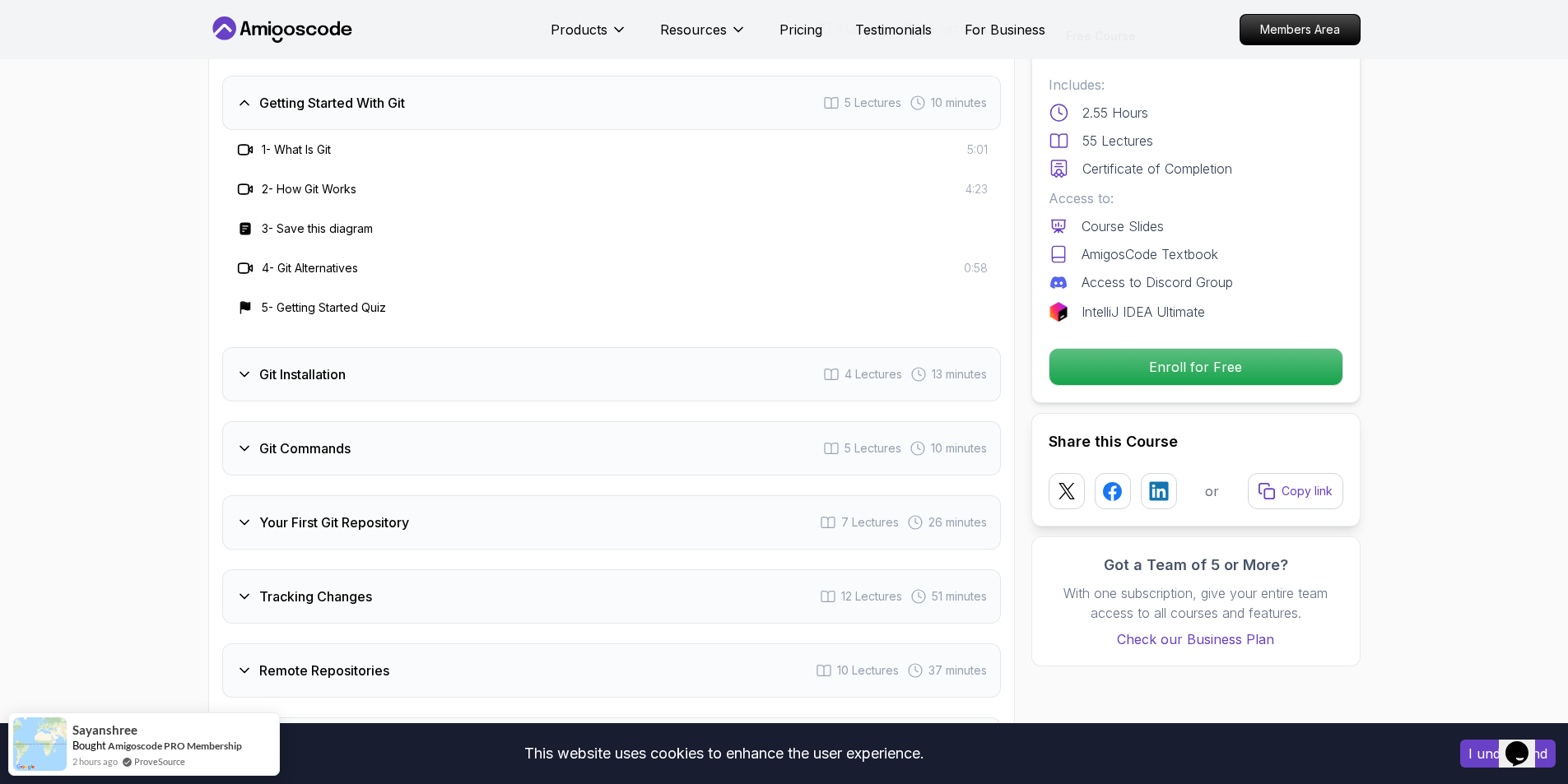
click at [330, 105] on h3 "Getting Started With Git" at bounding box center [332, 103] width 146 height 20
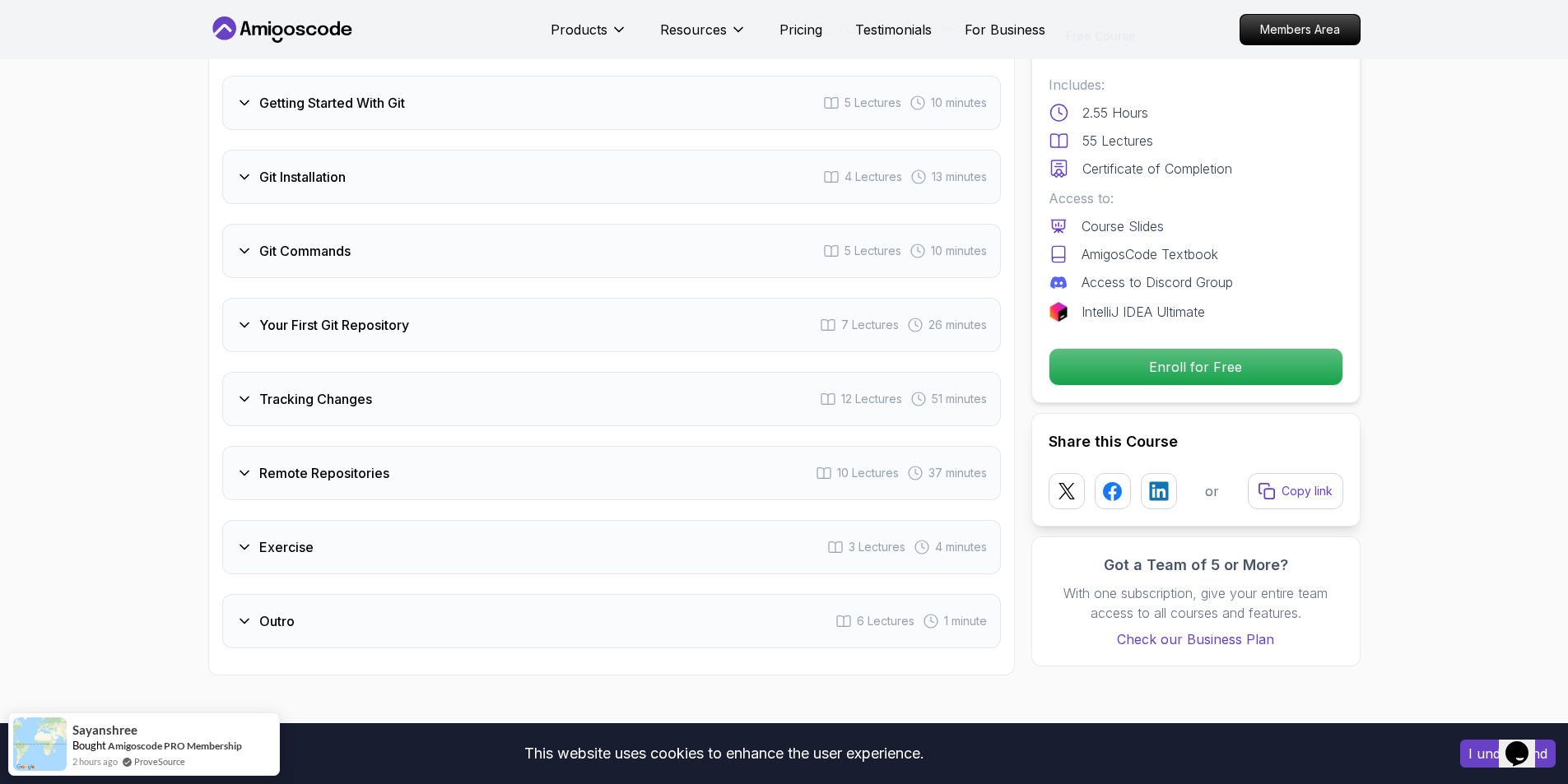
click at [330, 249] on h3 "Git Commands" at bounding box center [305, 251] width 92 height 20
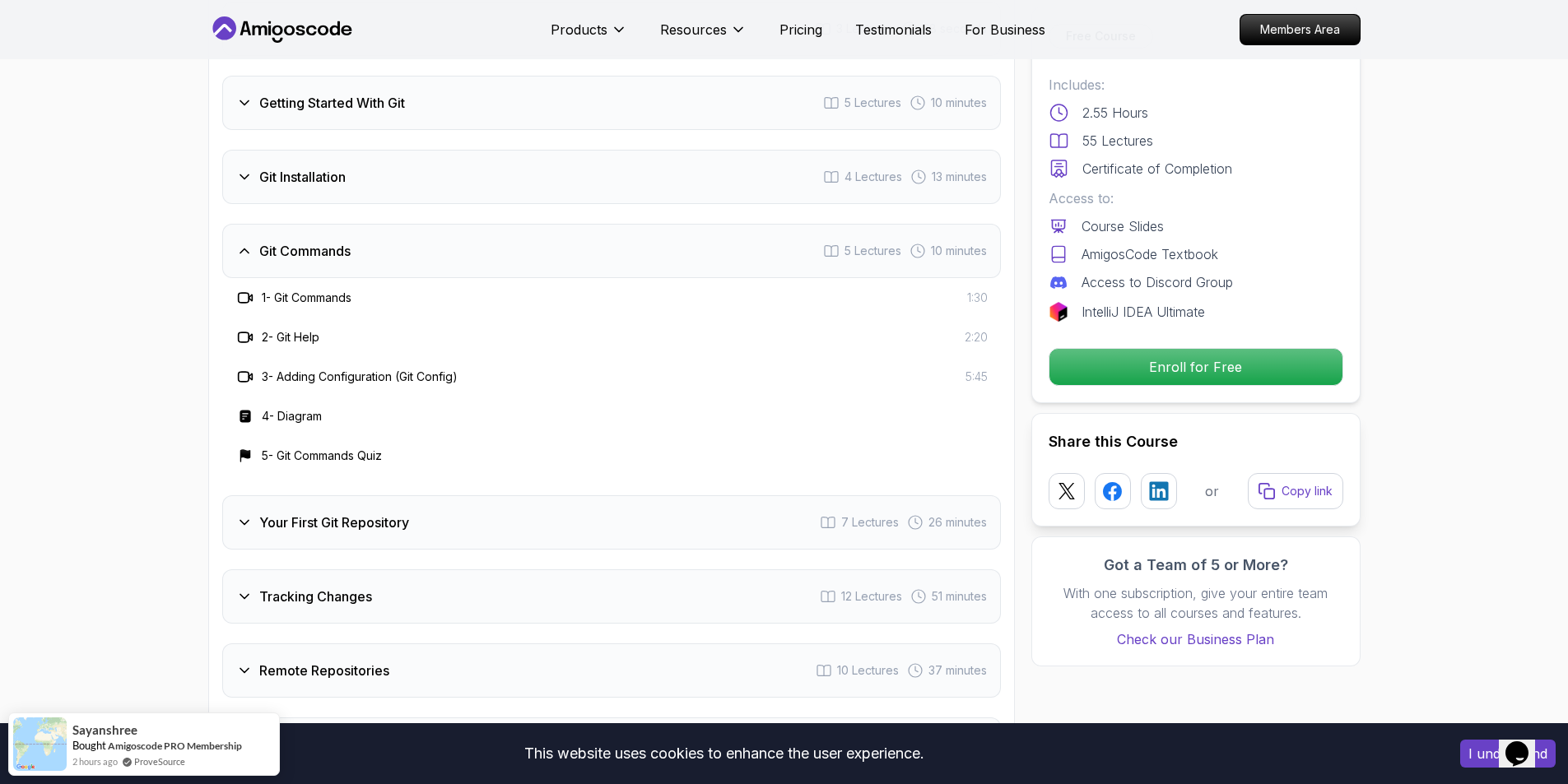
click at [336, 249] on h3 "Git Commands" at bounding box center [305, 251] width 92 height 20
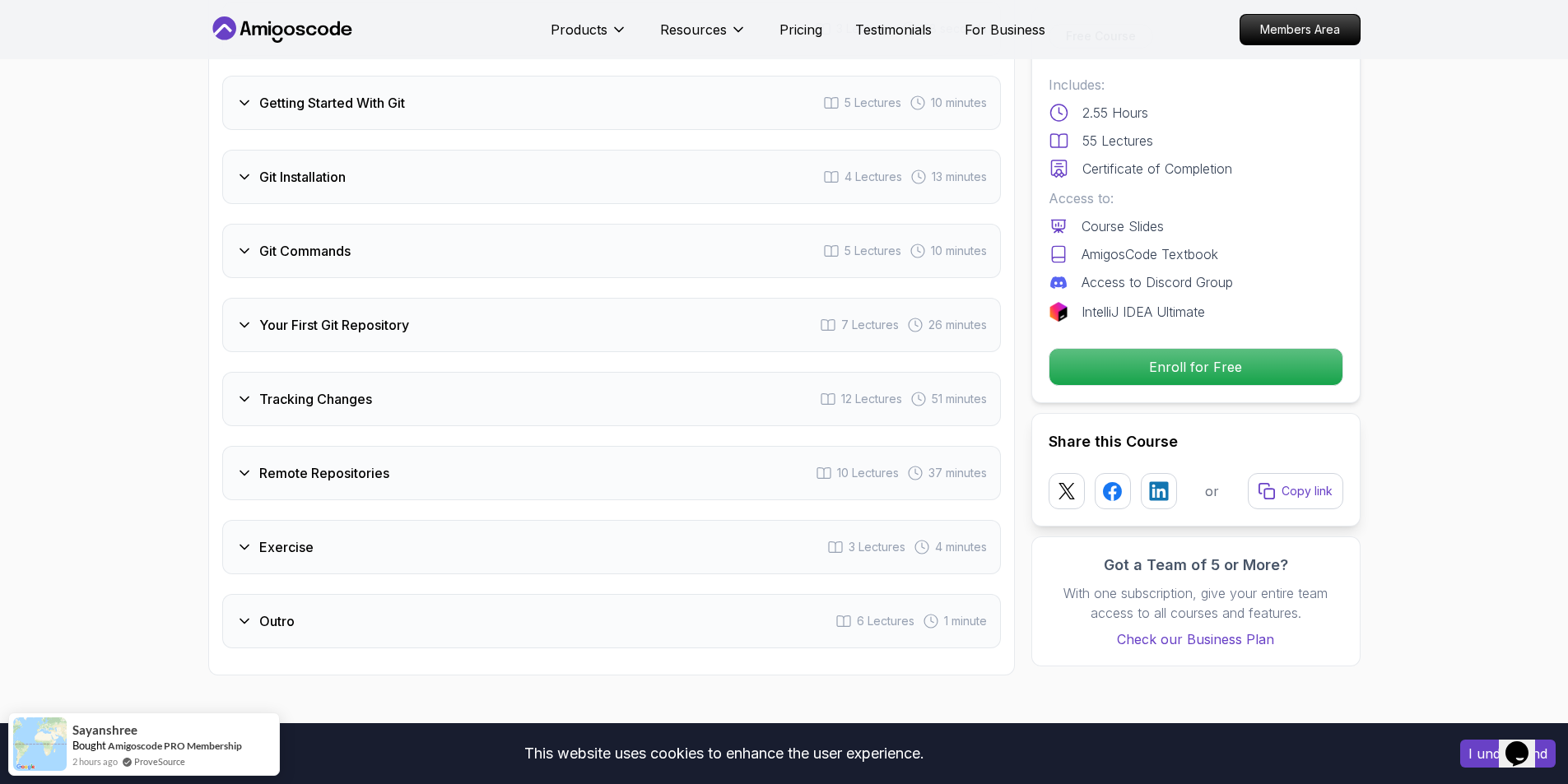
click at [348, 318] on h3 "Your First Git Repository" at bounding box center [334, 324] width 150 height 20
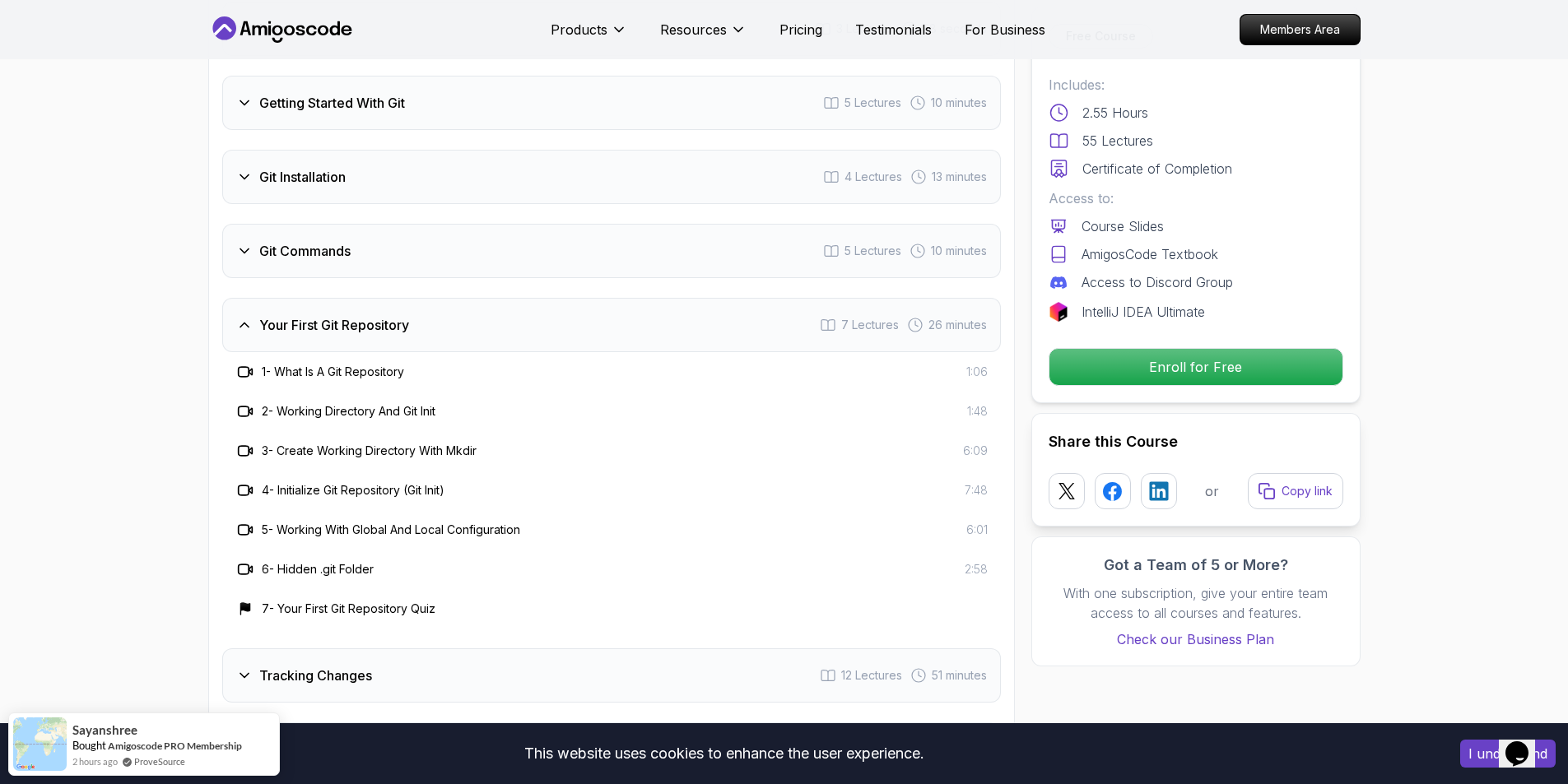
drag, startPoint x: 348, startPoint y: 318, endPoint x: 313, endPoint y: 318, distance: 35.0
drag, startPoint x: 313, startPoint y: 318, endPoint x: 77, endPoint y: 382, distance: 244.5
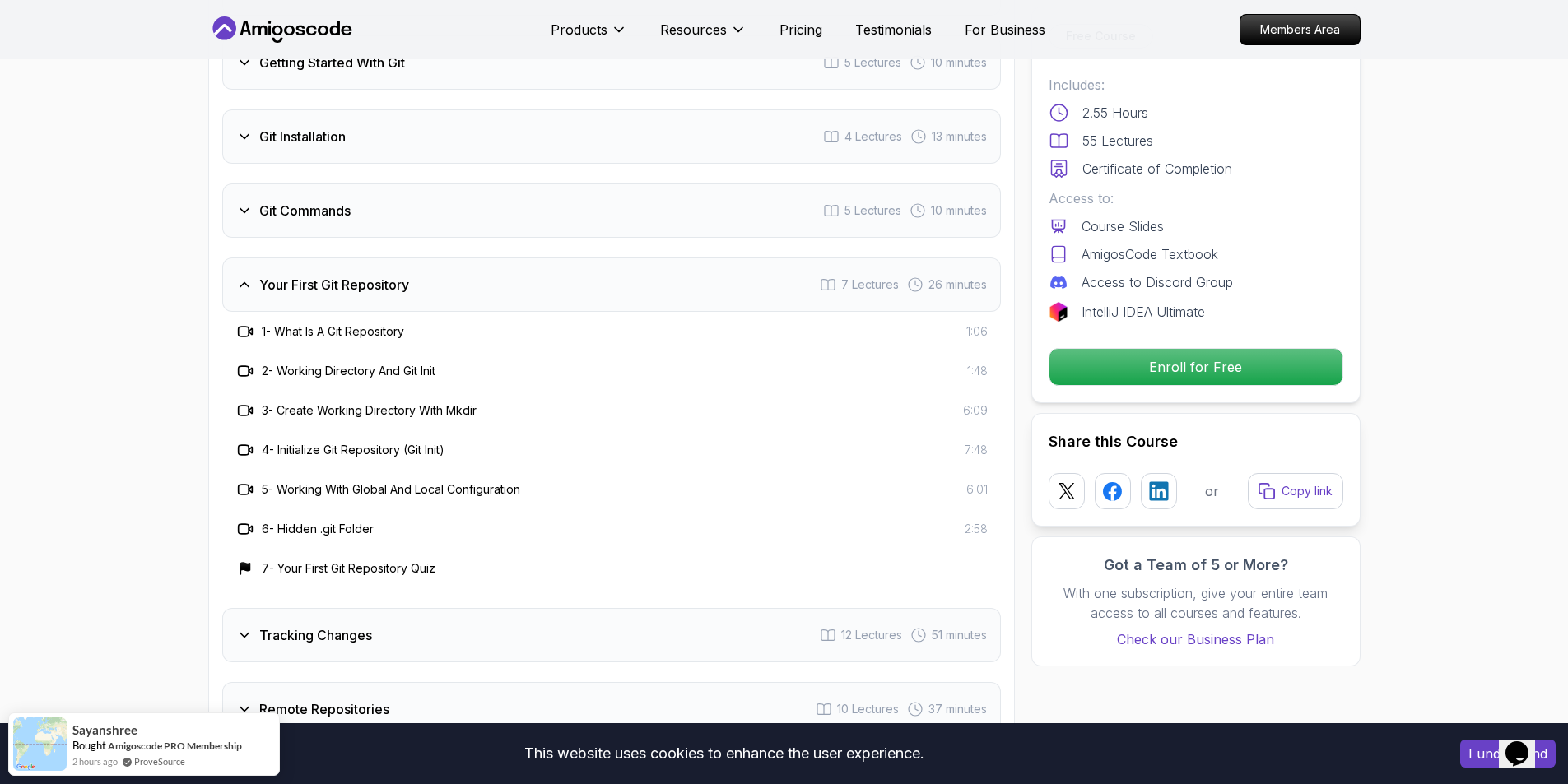
drag, startPoint x: 84, startPoint y: 382, endPoint x: 116, endPoint y: 412, distance: 43.9
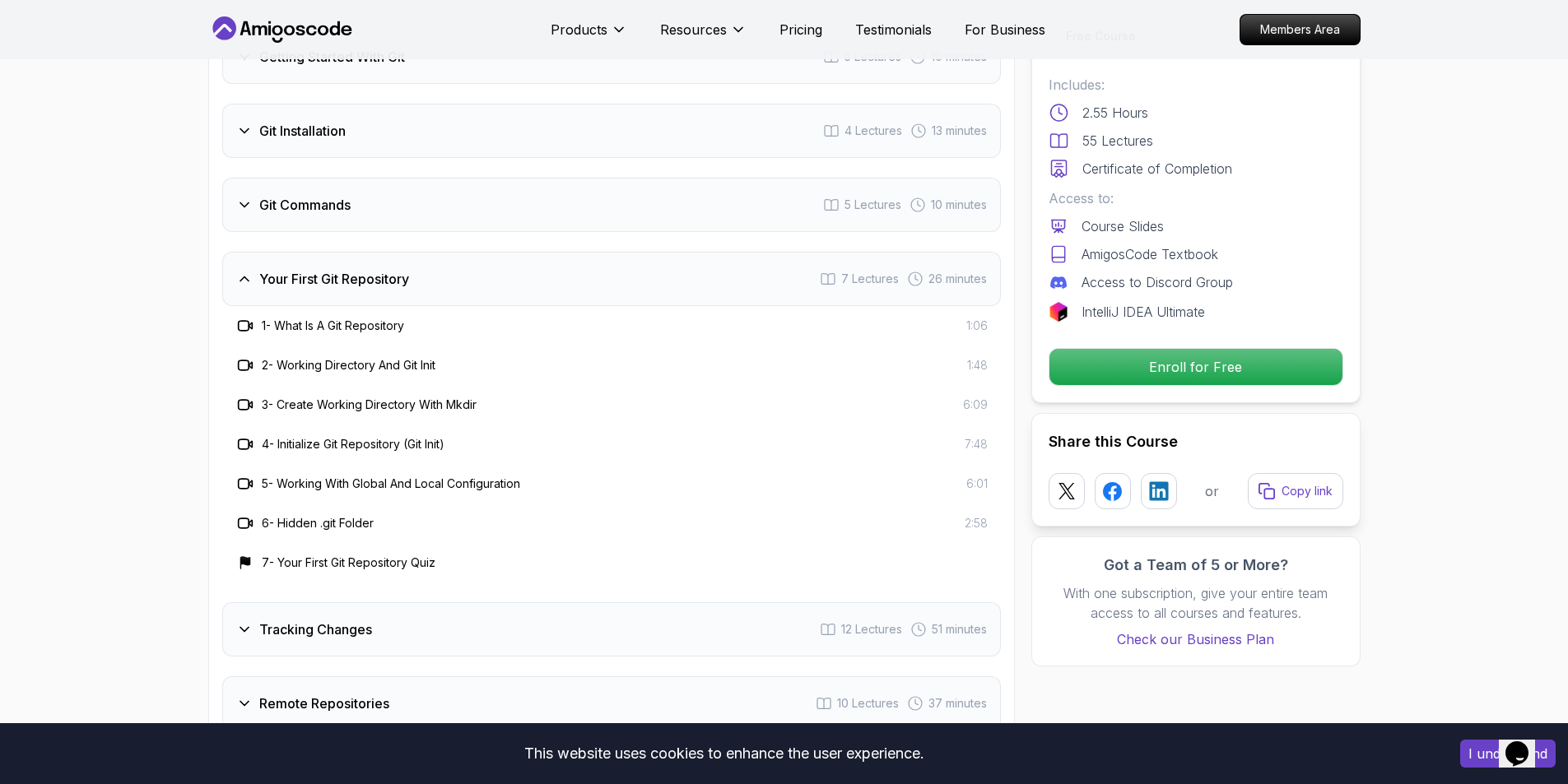
click at [301, 288] on h3 "Your First Git Repository" at bounding box center [334, 278] width 150 height 20
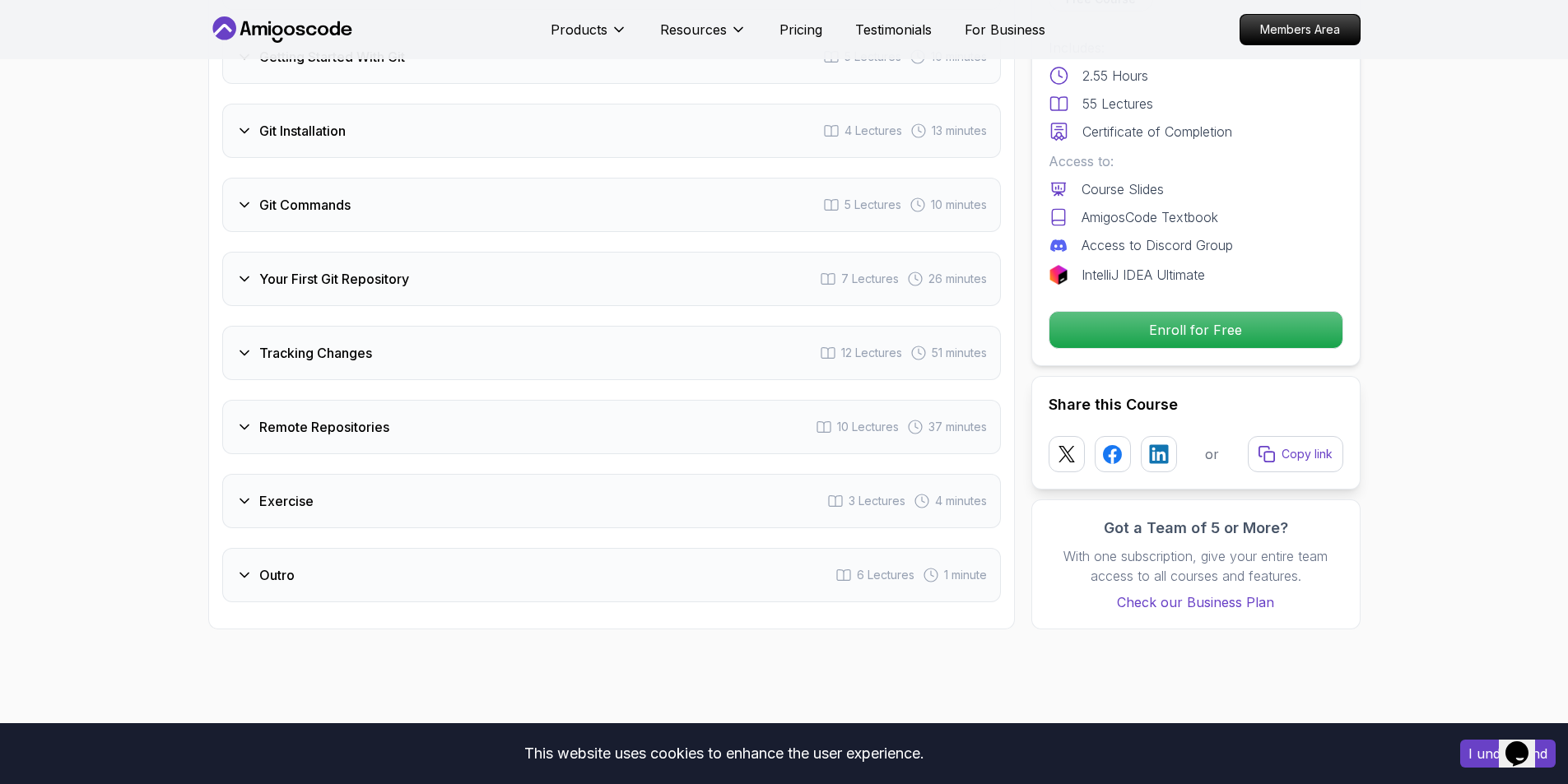
click at [305, 327] on div "Tracking Changes 12 Lectures 51 minutes" at bounding box center [611, 353] width 778 height 54
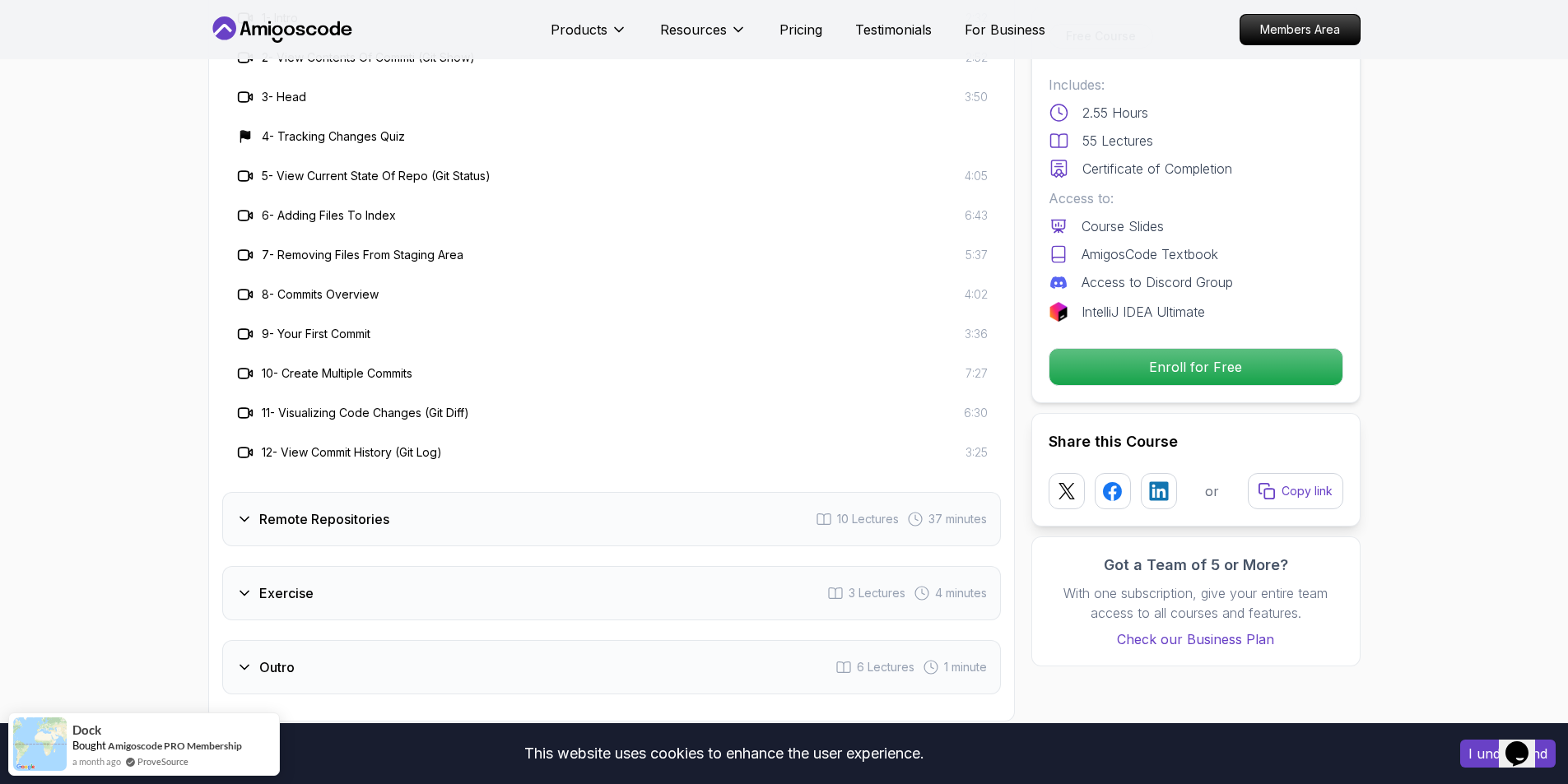
scroll to position [2597, 0]
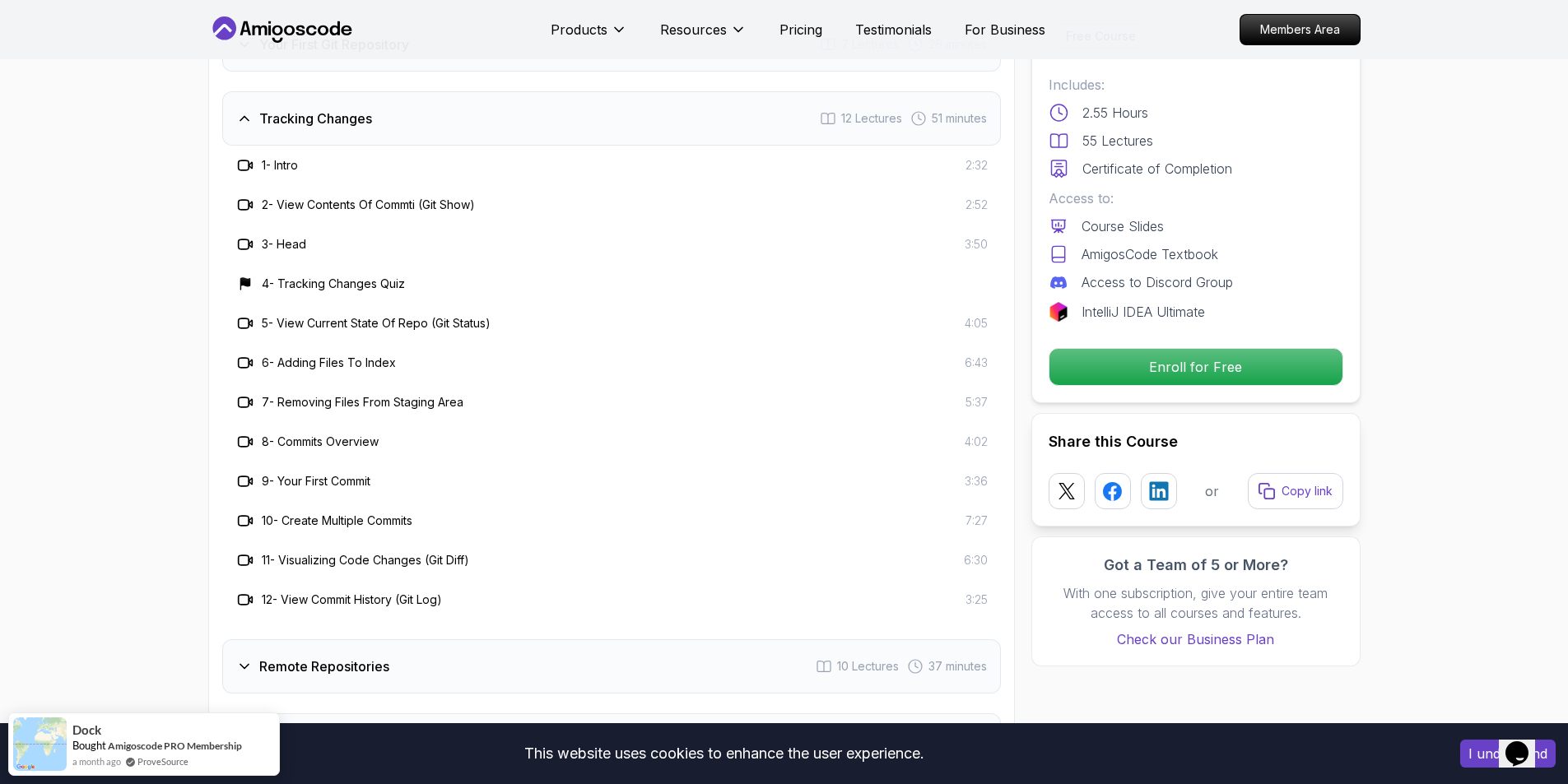
drag, startPoint x: 330, startPoint y: 433, endPoint x: 331, endPoint y: 398, distance: 35.0
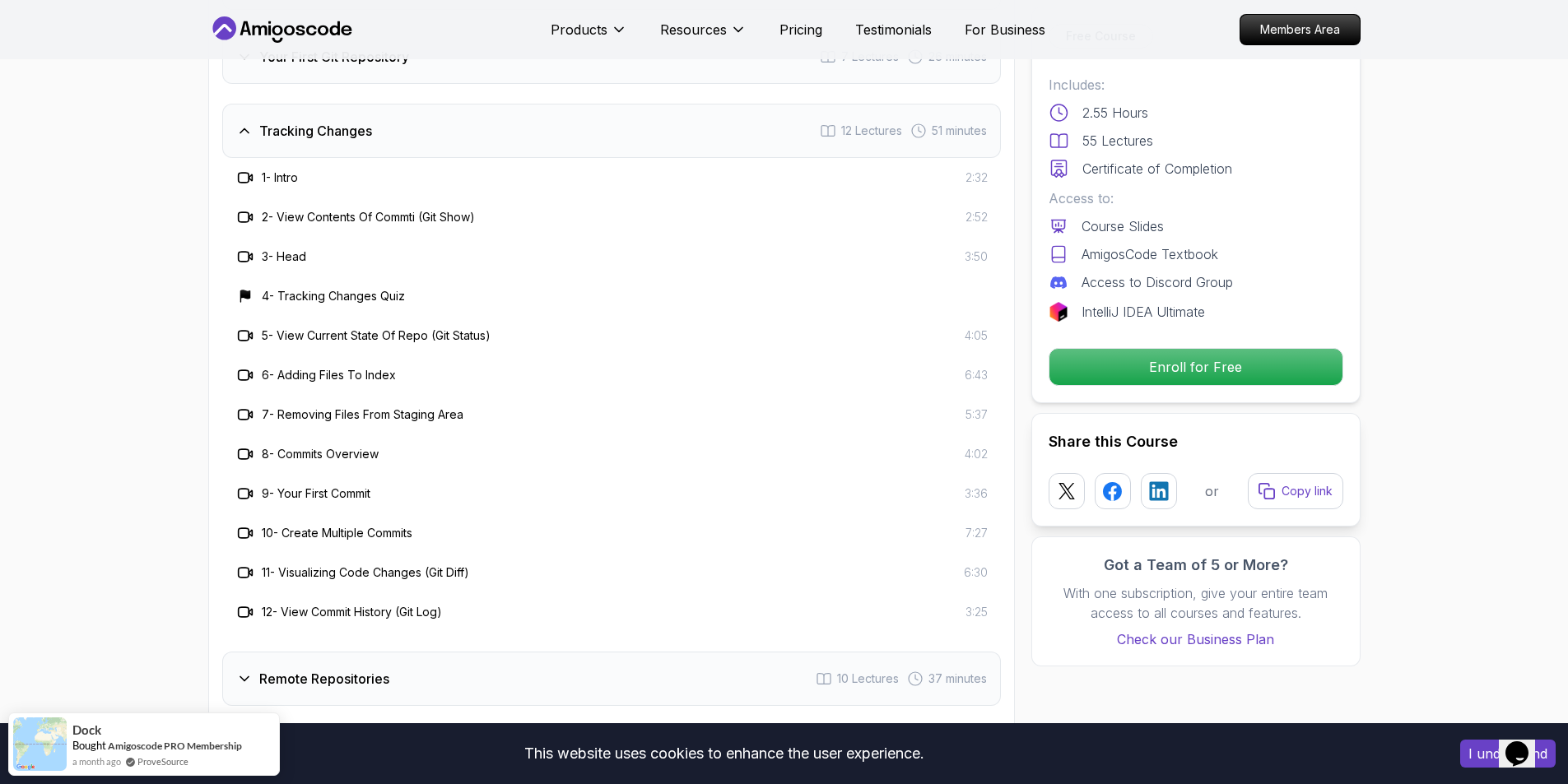
drag, startPoint x: 331, startPoint y: 398, endPoint x: 304, endPoint y: 398, distance: 27.0
click at [304, 398] on div "7 - Removing Files From Staging Area 5:37" at bounding box center [611, 414] width 778 height 39
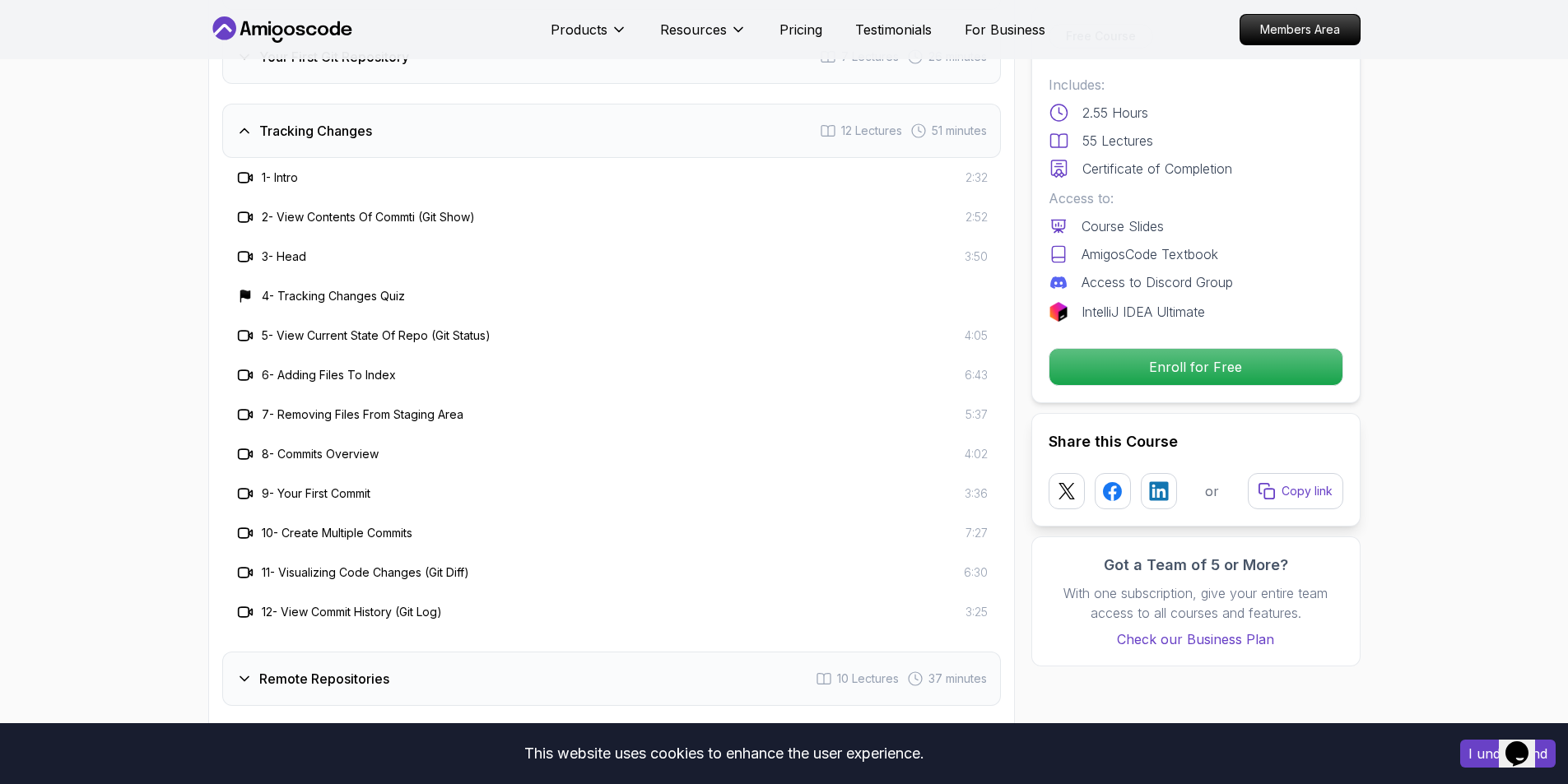
scroll to position [2325, 0]
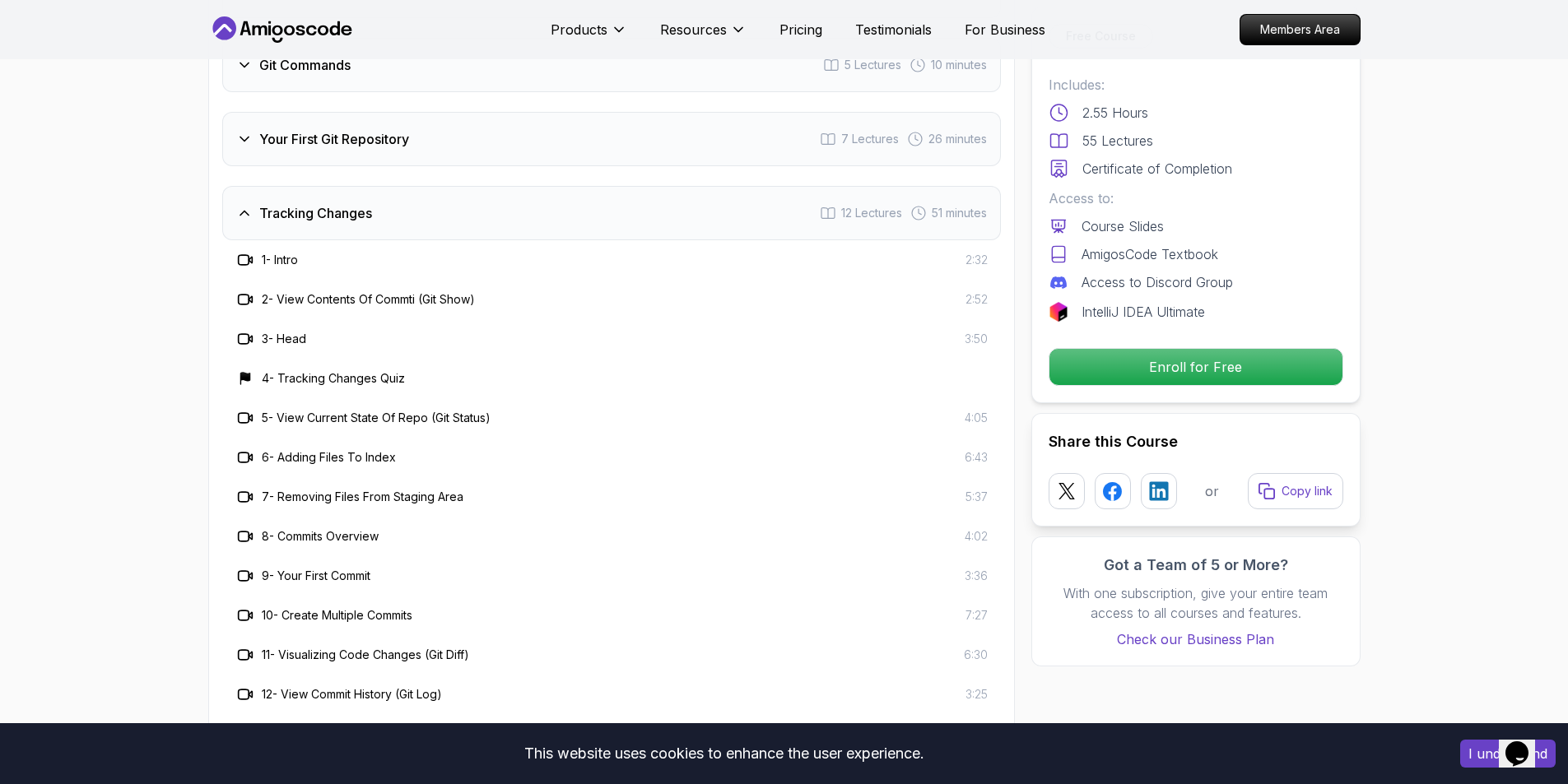
click at [337, 235] on div "Tracking Changes 12 Lectures 51 minutes" at bounding box center [611, 212] width 778 height 54
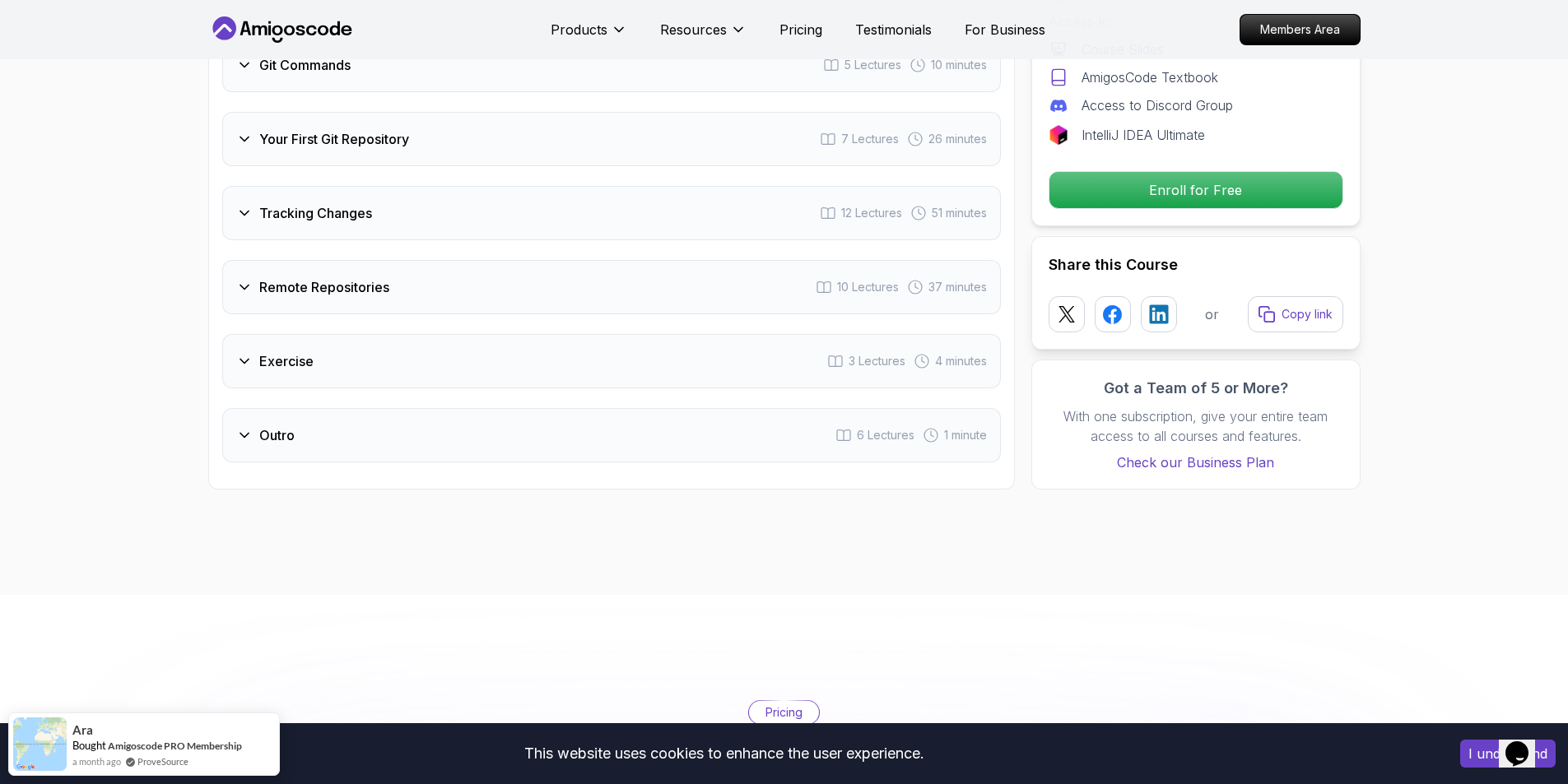
click at [337, 272] on div "Remote Repositories 10 Lectures 37 minutes" at bounding box center [611, 287] width 778 height 54
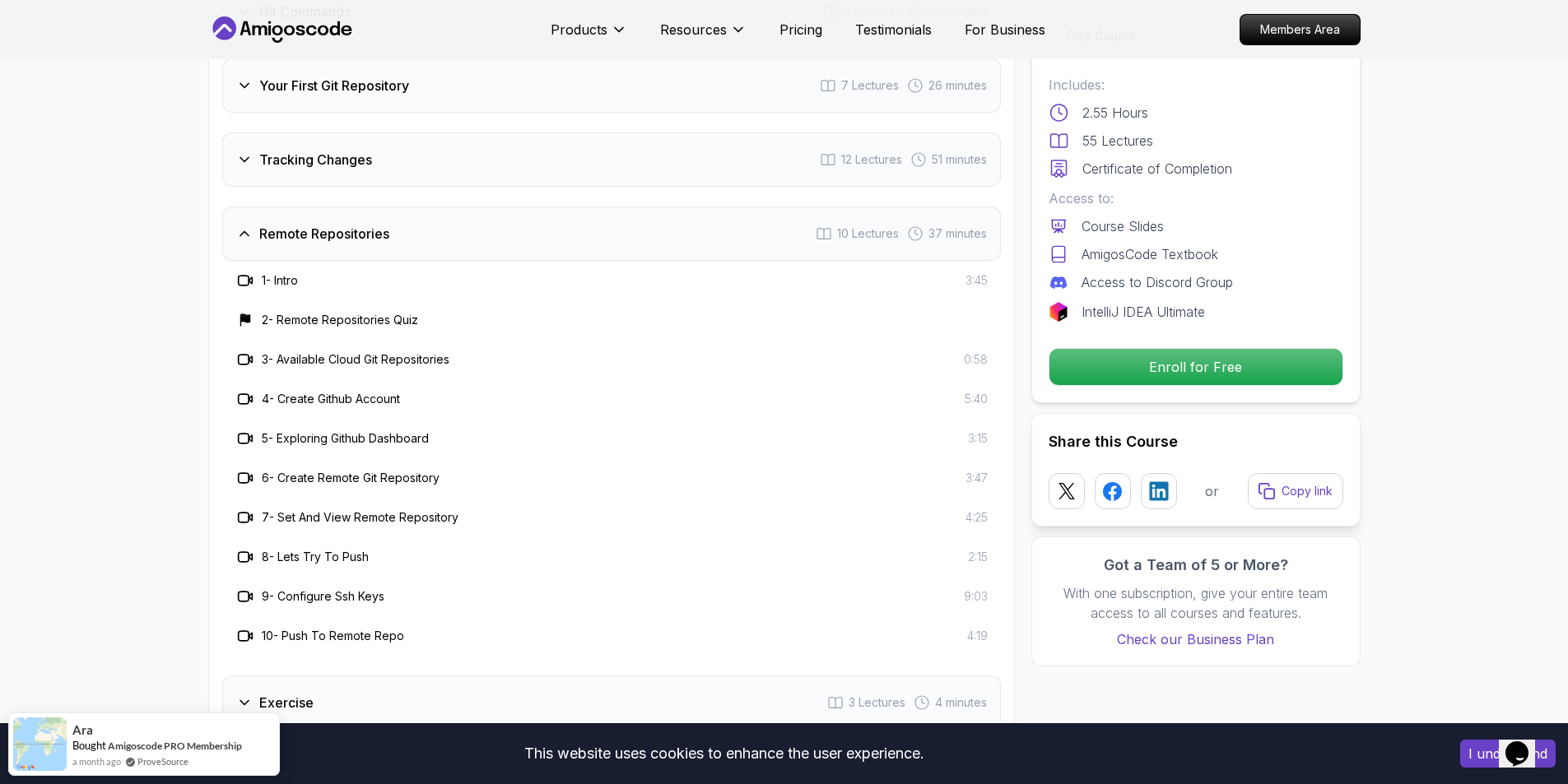
scroll to position [2408, 0]
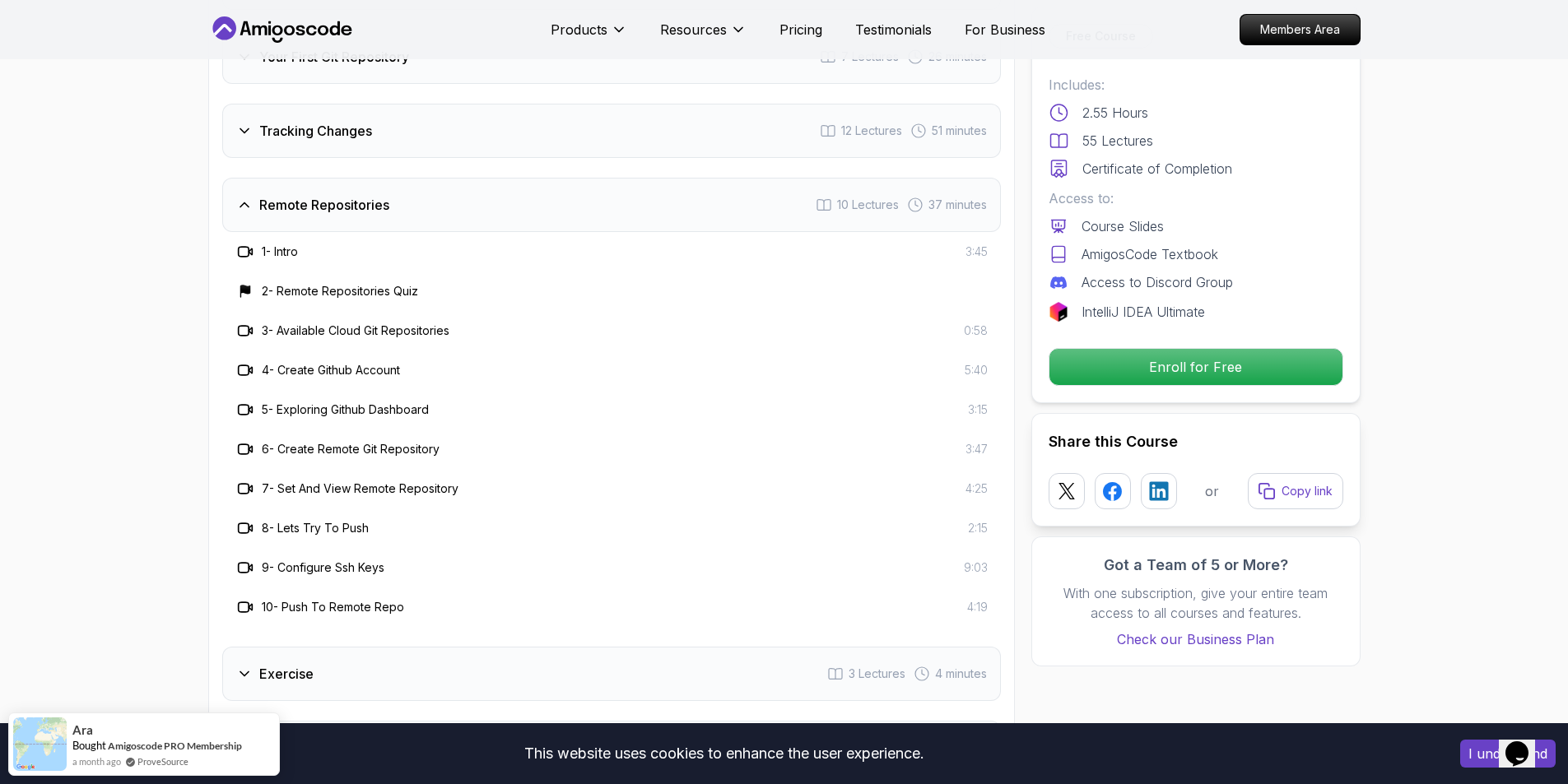
click at [295, 199] on h3 "Remote Repositories" at bounding box center [325, 205] width 130 height 20
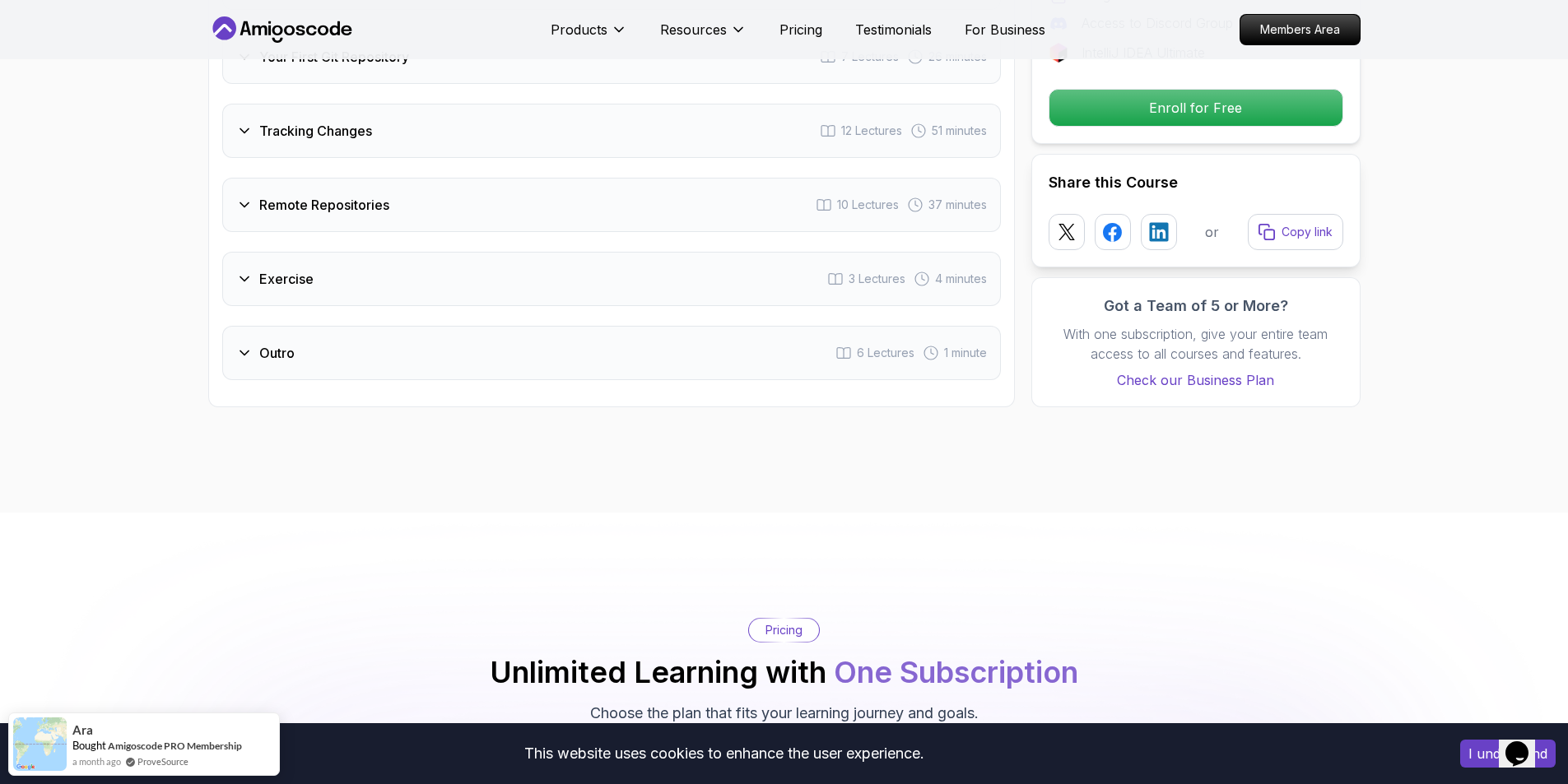
click at [311, 270] on h3 "Exercise" at bounding box center [286, 278] width 54 height 20
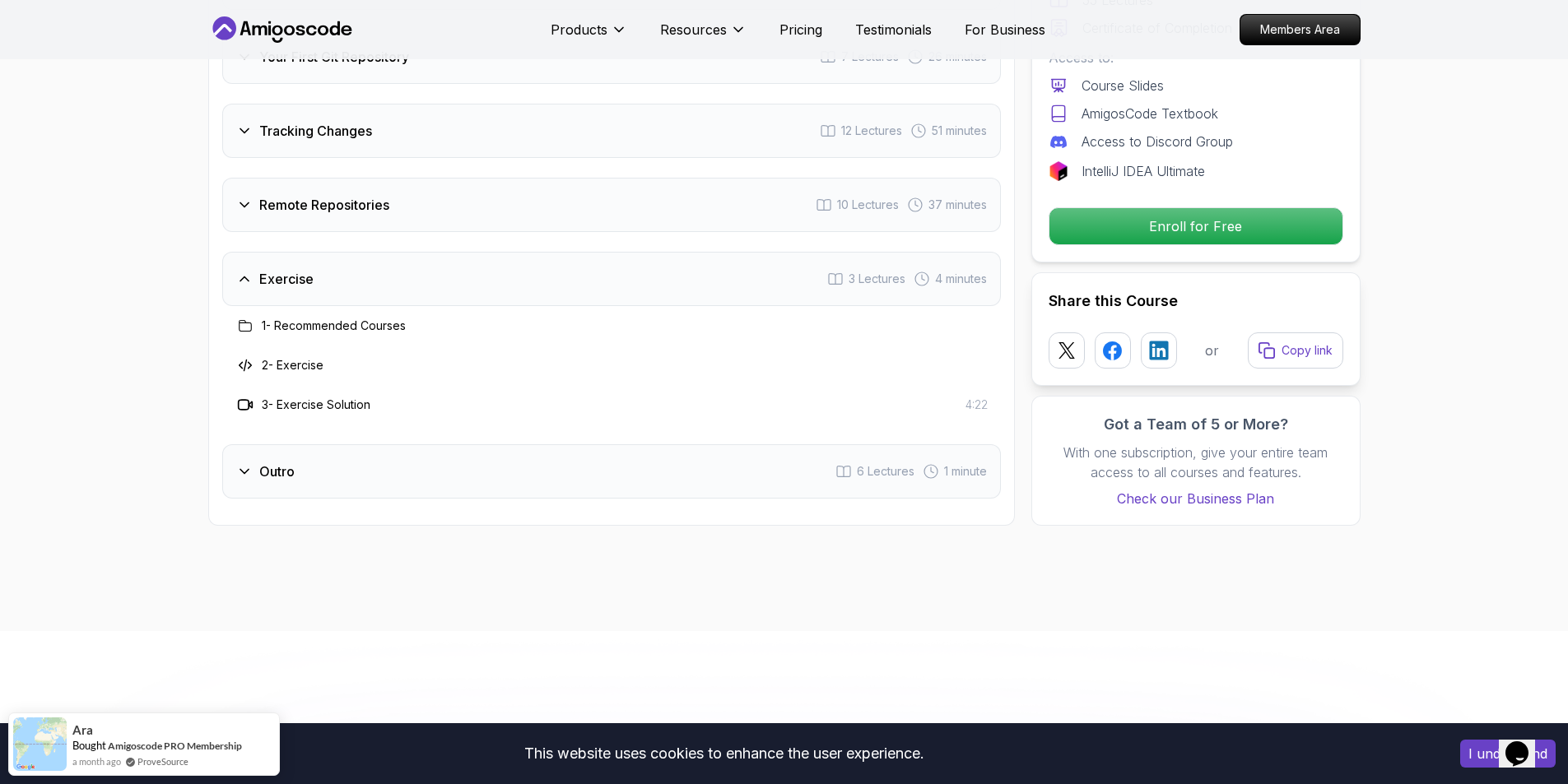
click at [311, 270] on h3 "Exercise" at bounding box center [286, 278] width 54 height 20
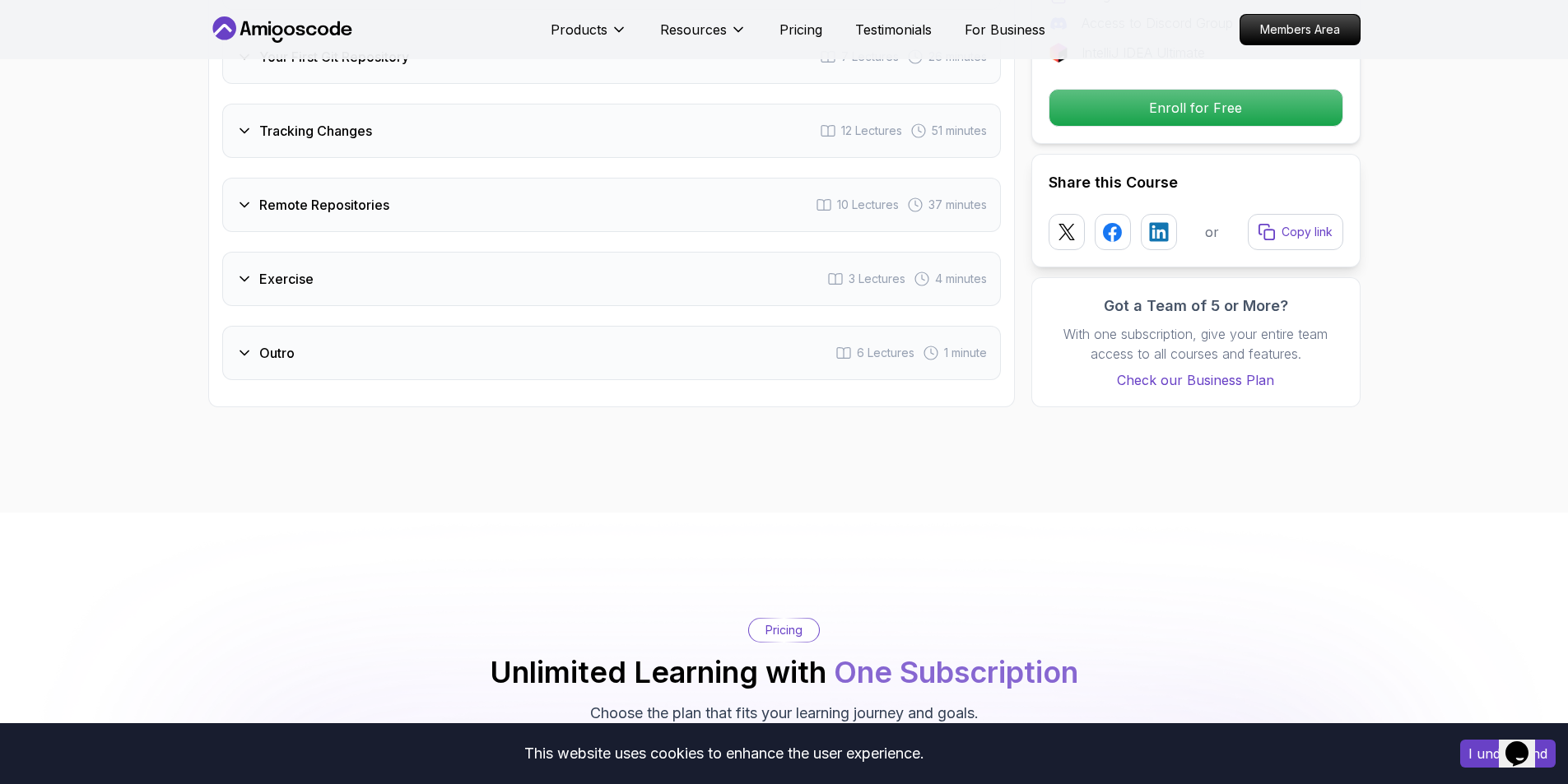
click at [323, 333] on div "Outro 6 Lectures 1 minute" at bounding box center [611, 353] width 778 height 54
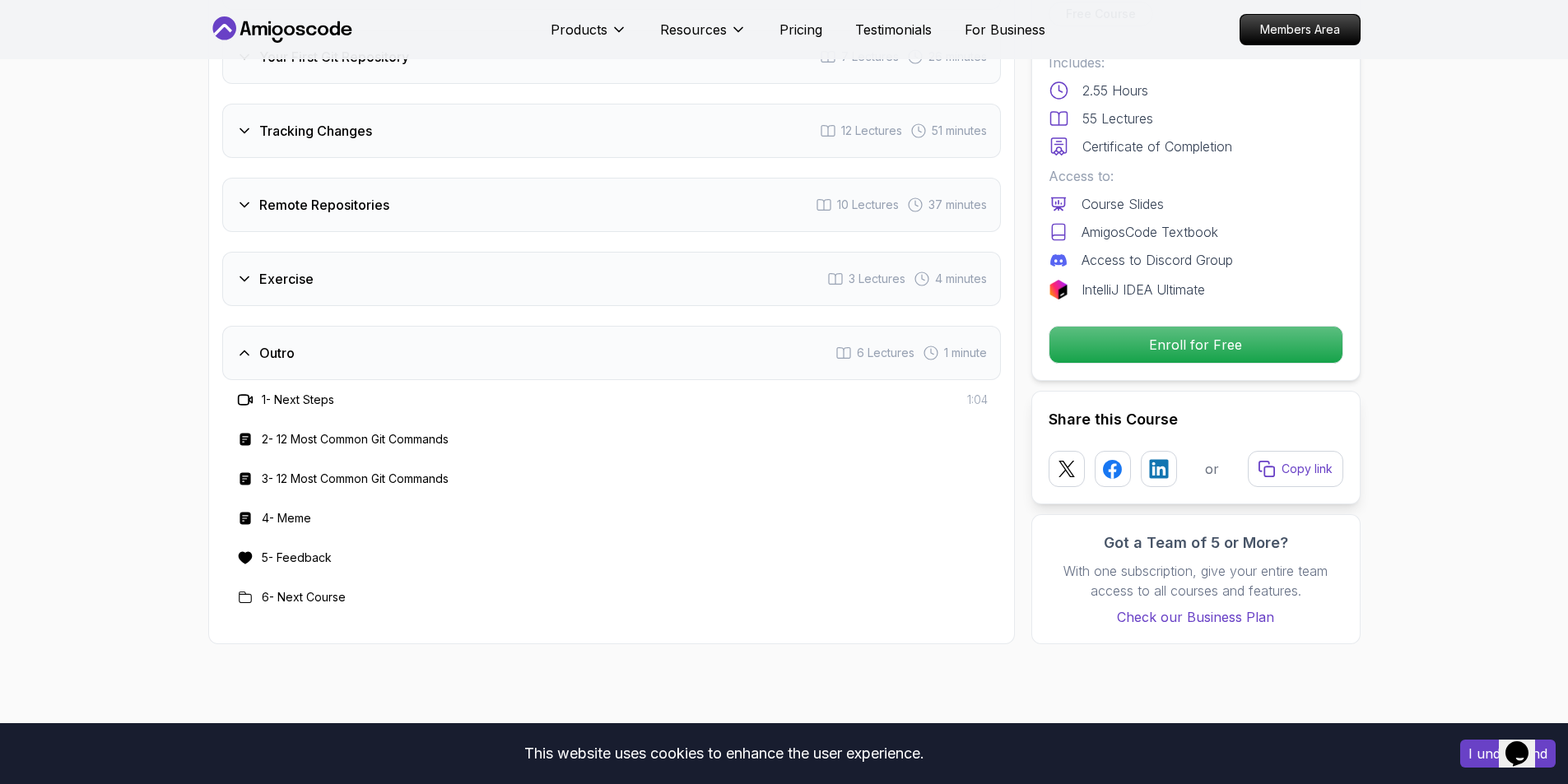
click at [323, 333] on div "Outro 6 Lectures 1 minute" at bounding box center [611, 353] width 778 height 54
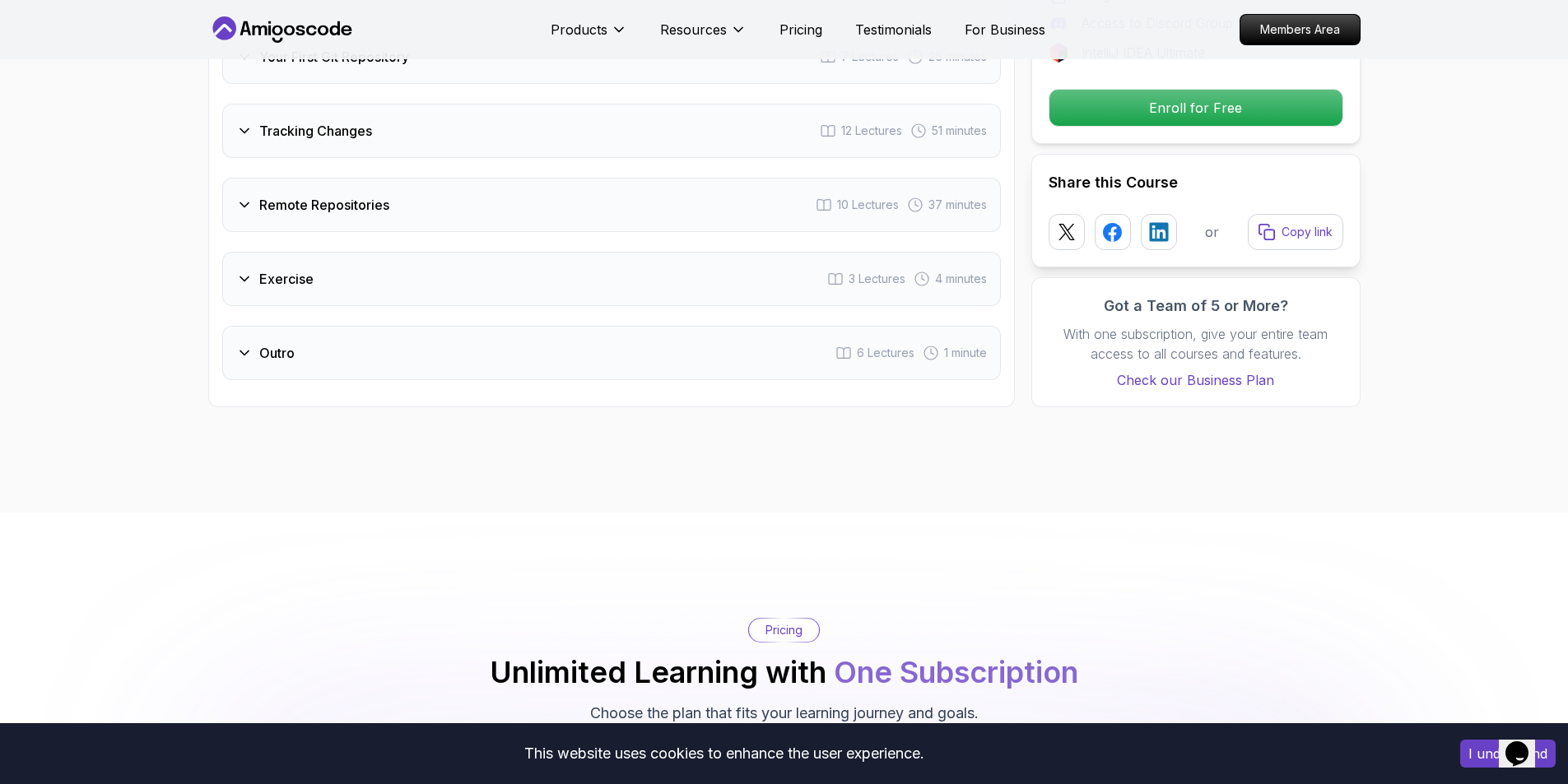
click at [323, 333] on div "Outro 6 Lectures 1 minute" at bounding box center [611, 353] width 778 height 54
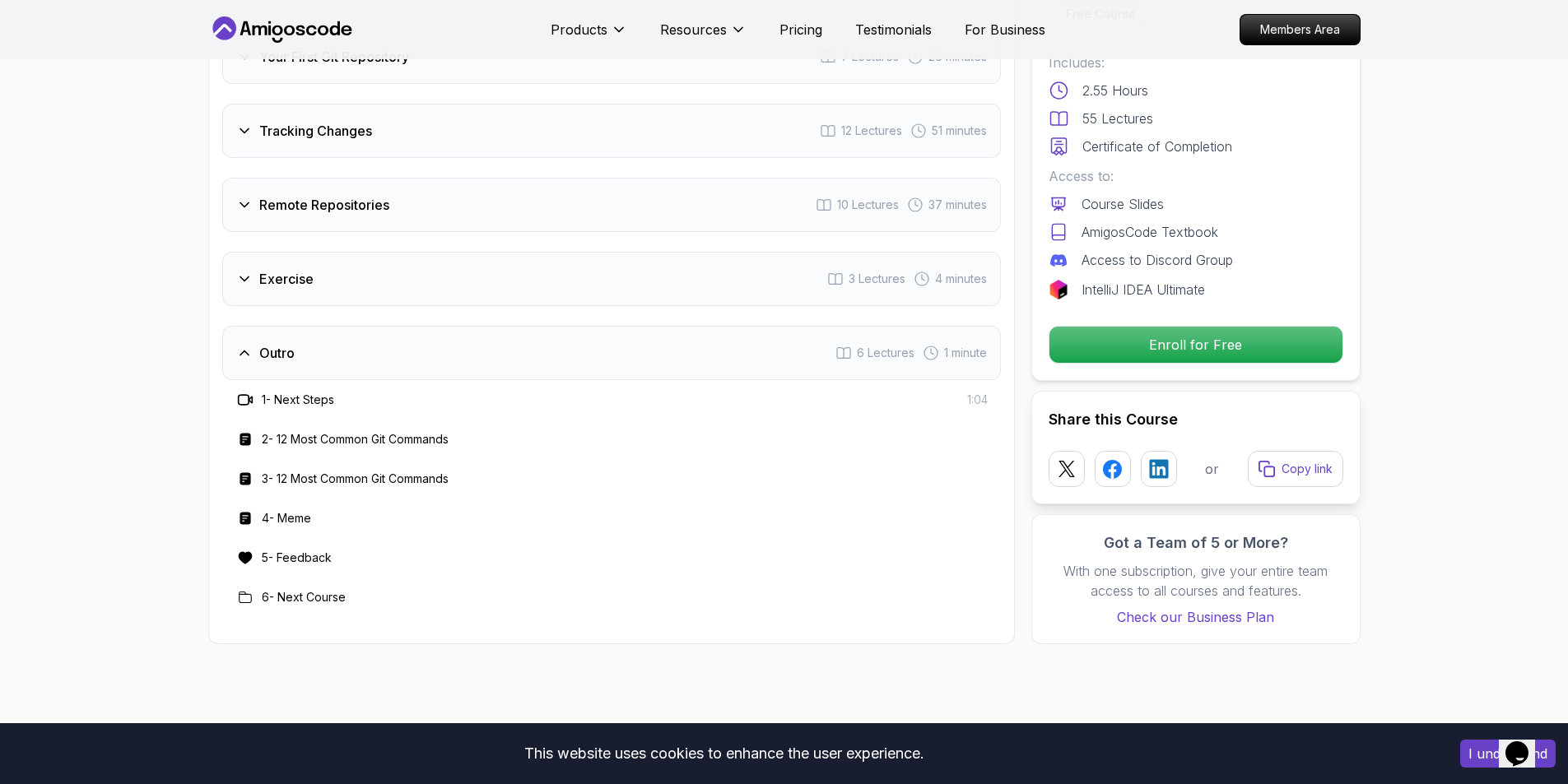
click at [323, 333] on div "Outro 6 Lectures 1 minute" at bounding box center [611, 353] width 778 height 54
